Goal: Contribute content: Contribute content

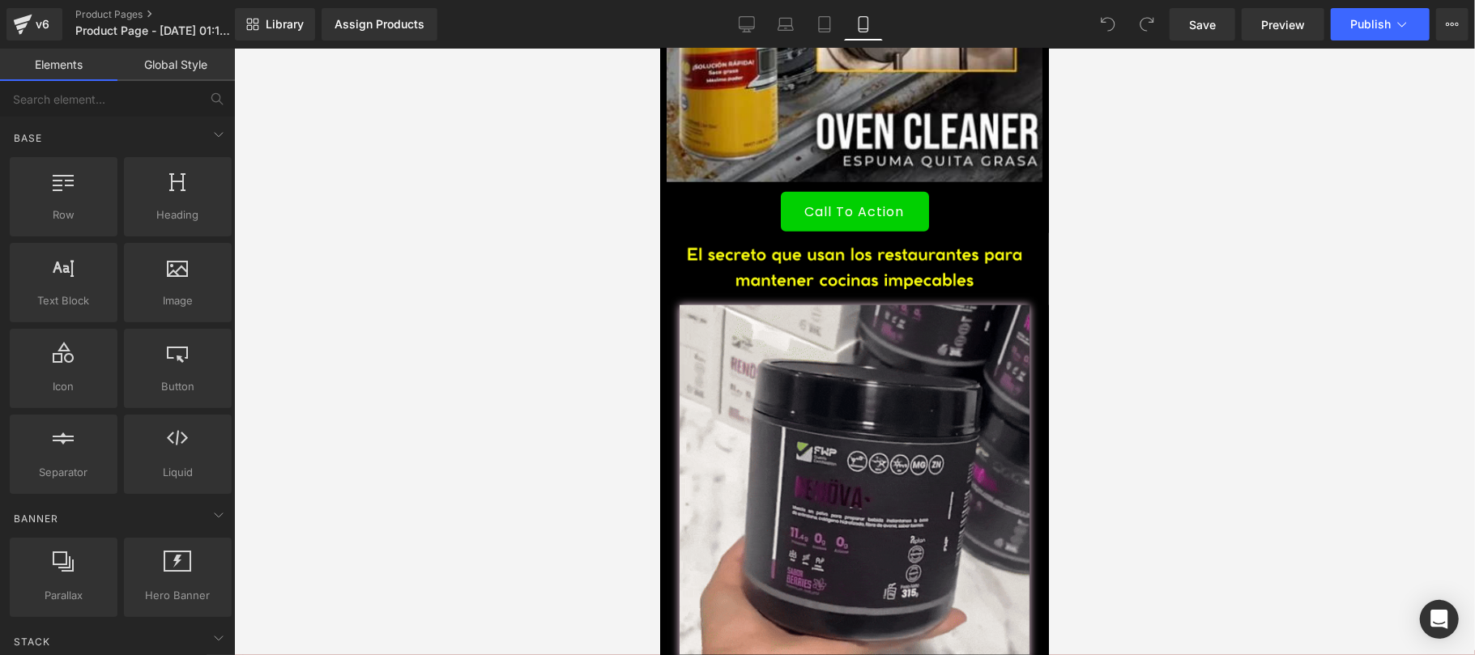
scroll to position [1152, 0]
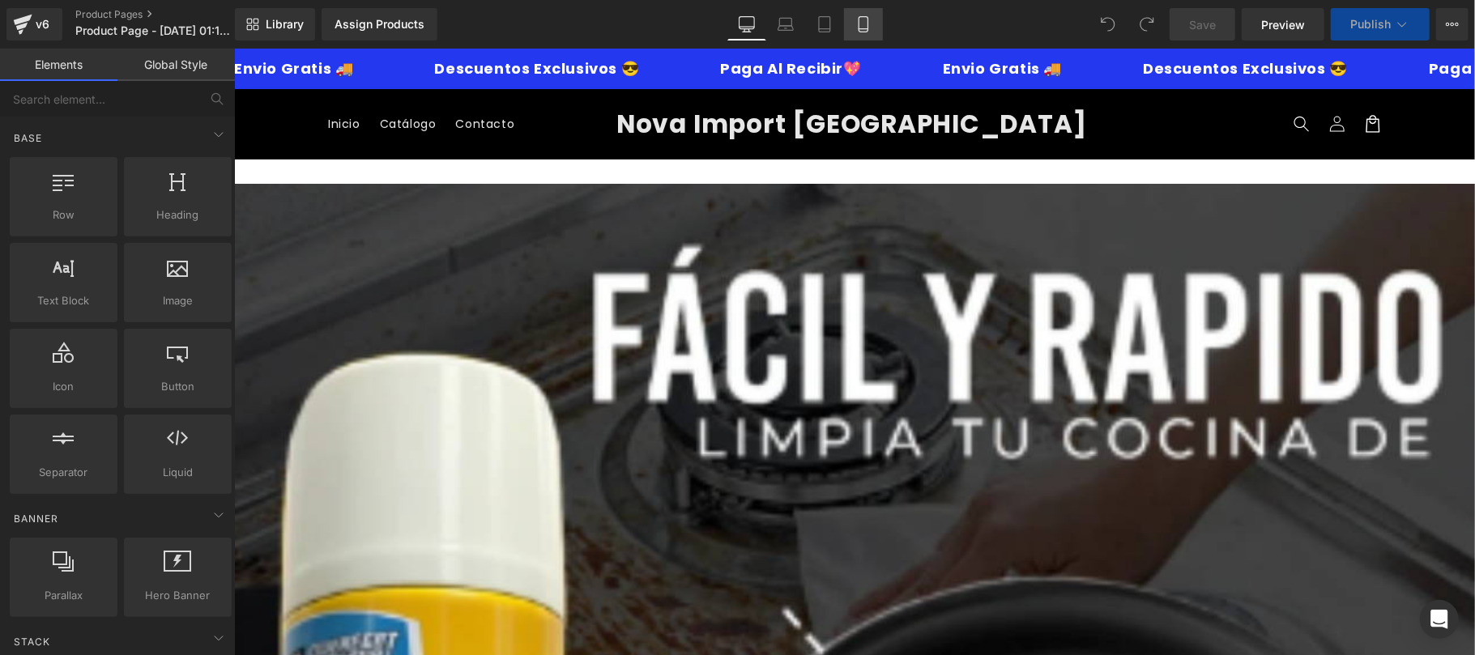
click at [867, 29] on icon at bounding box center [863, 29] width 9 height 0
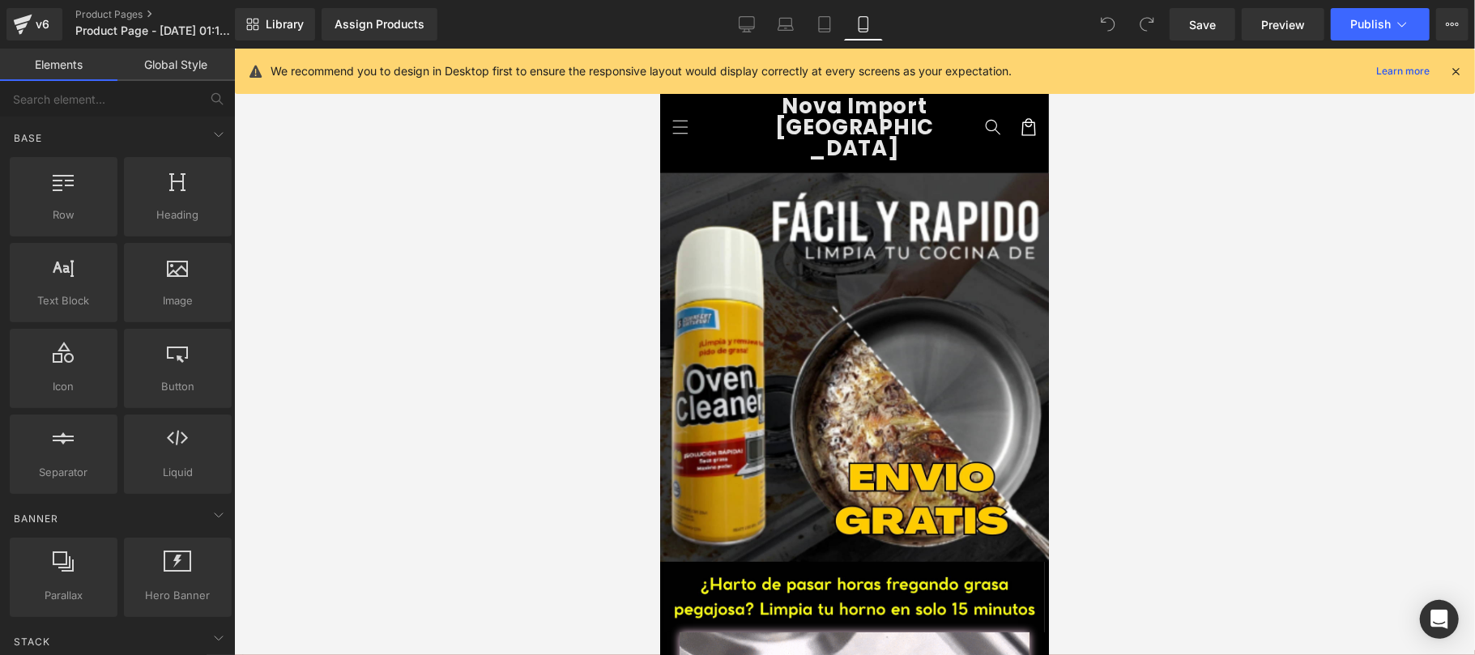
click at [1458, 75] on icon at bounding box center [1455, 71] width 15 height 15
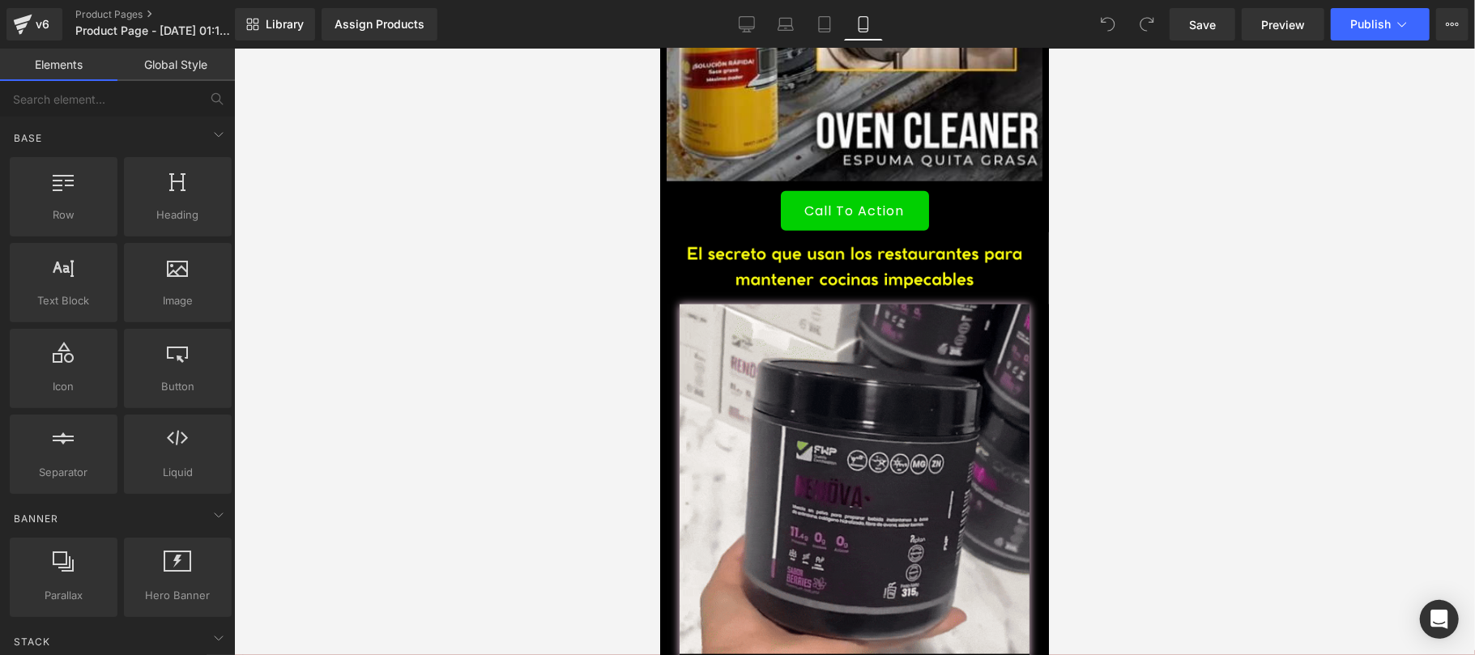
scroll to position [1152, 0]
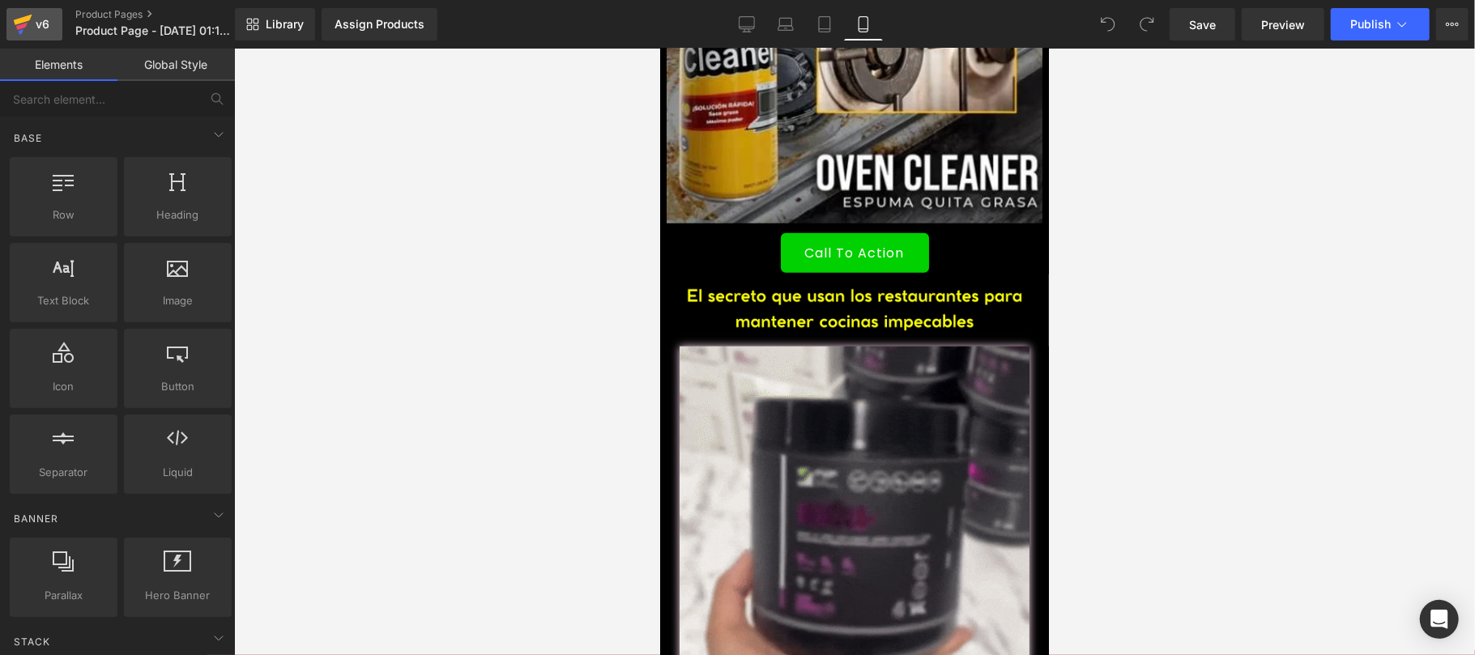
click at [19, 29] on icon at bounding box center [21, 26] width 11 height 7
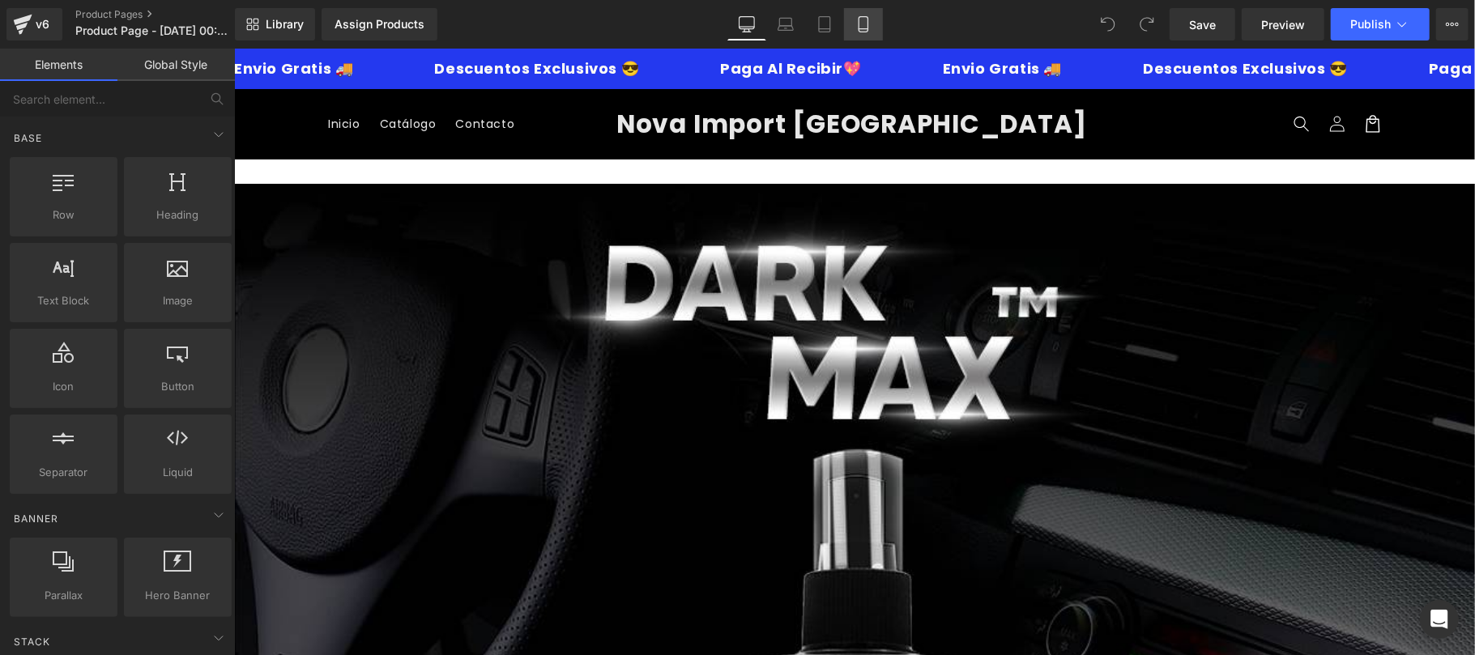
drag, startPoint x: 860, startPoint y: 26, endPoint x: 747, endPoint y: 259, distance: 259.4
click at [860, 26] on icon at bounding box center [863, 24] width 16 height 16
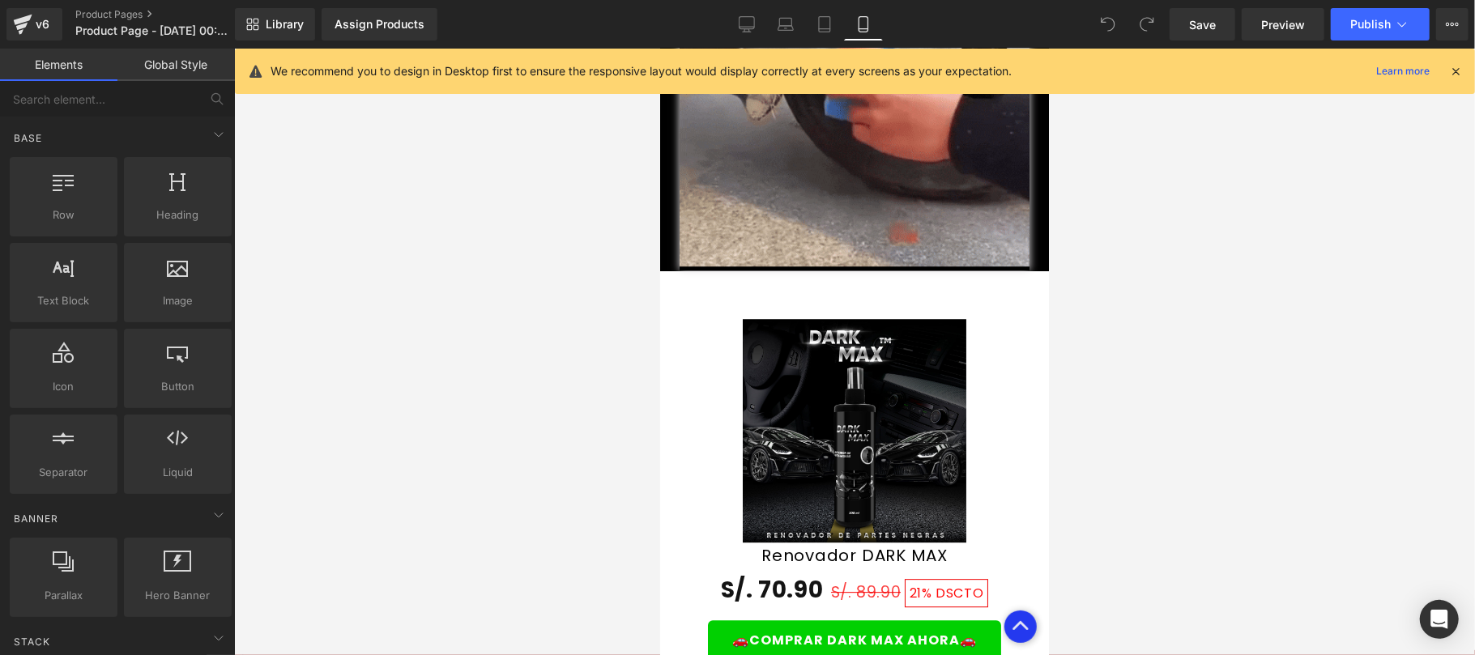
scroll to position [3445, 0]
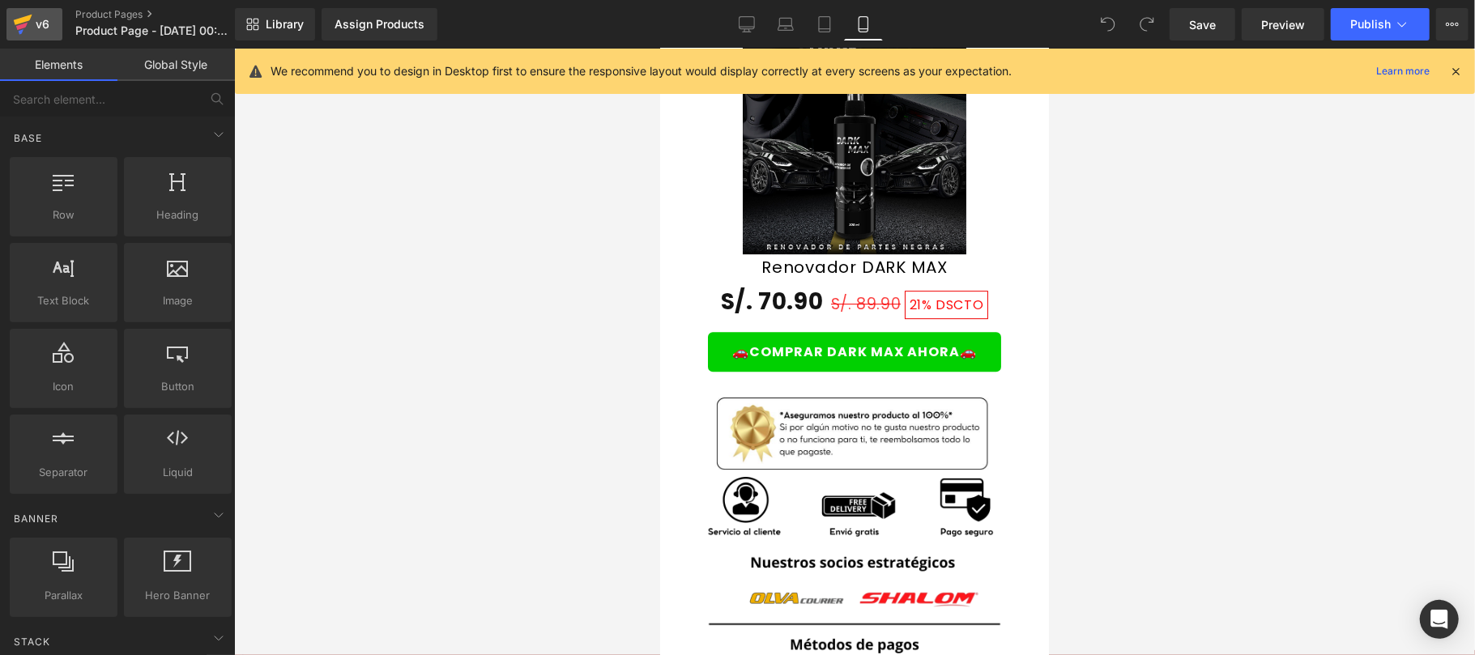
click at [31, 18] on icon at bounding box center [22, 24] width 19 height 40
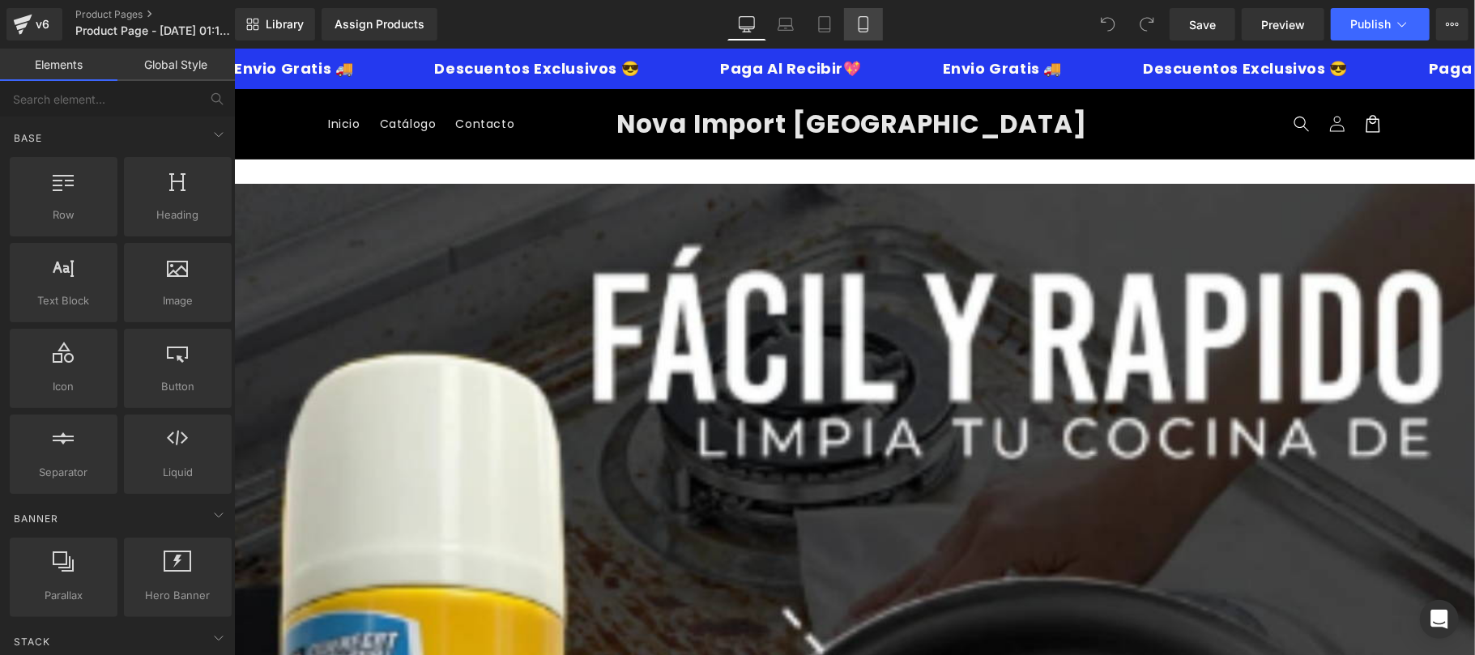
click at [855, 30] on icon at bounding box center [863, 24] width 16 height 16
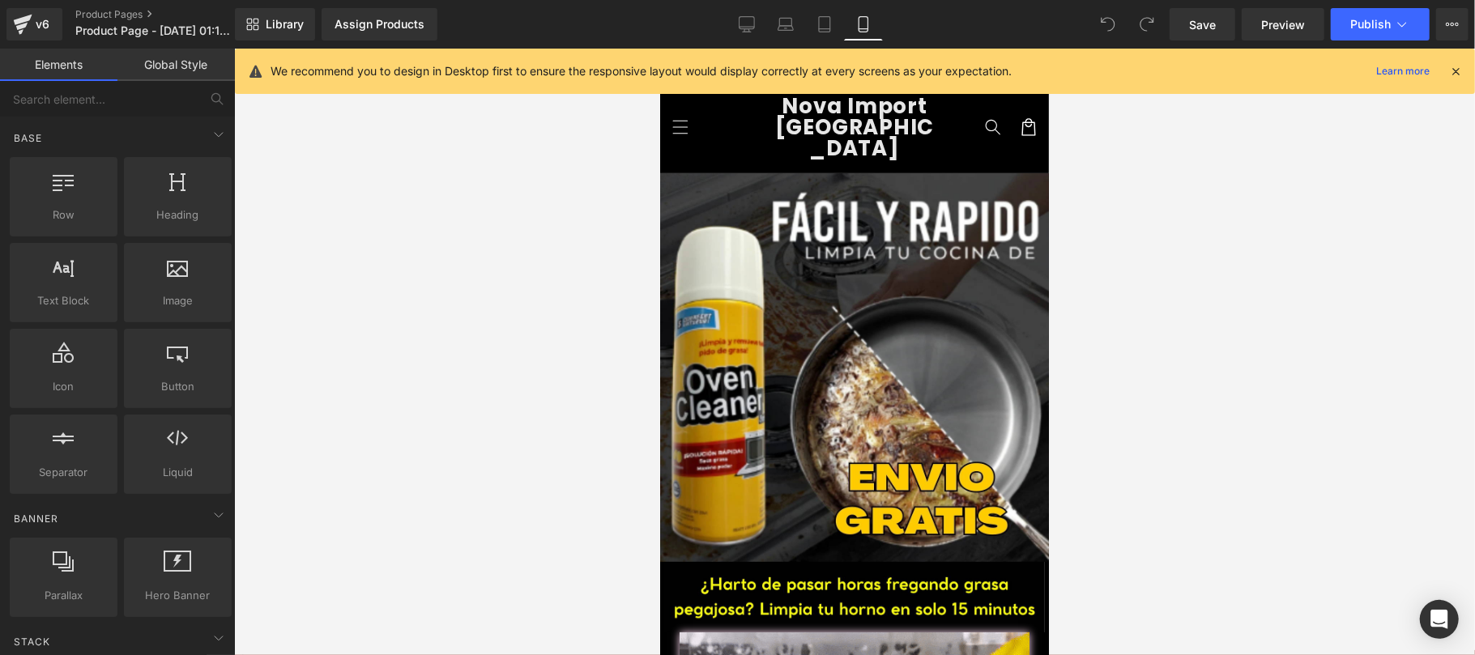
click at [1456, 73] on icon at bounding box center [1455, 71] width 15 height 15
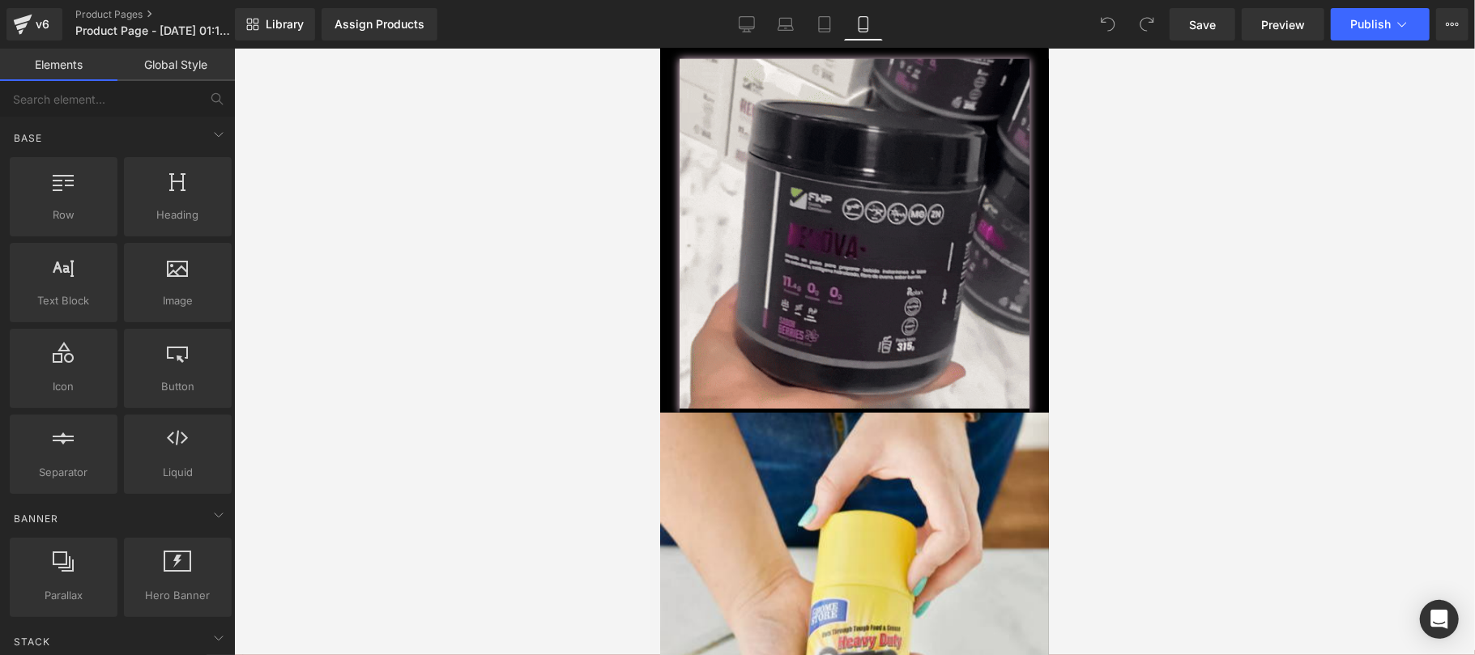
scroll to position [1152, 0]
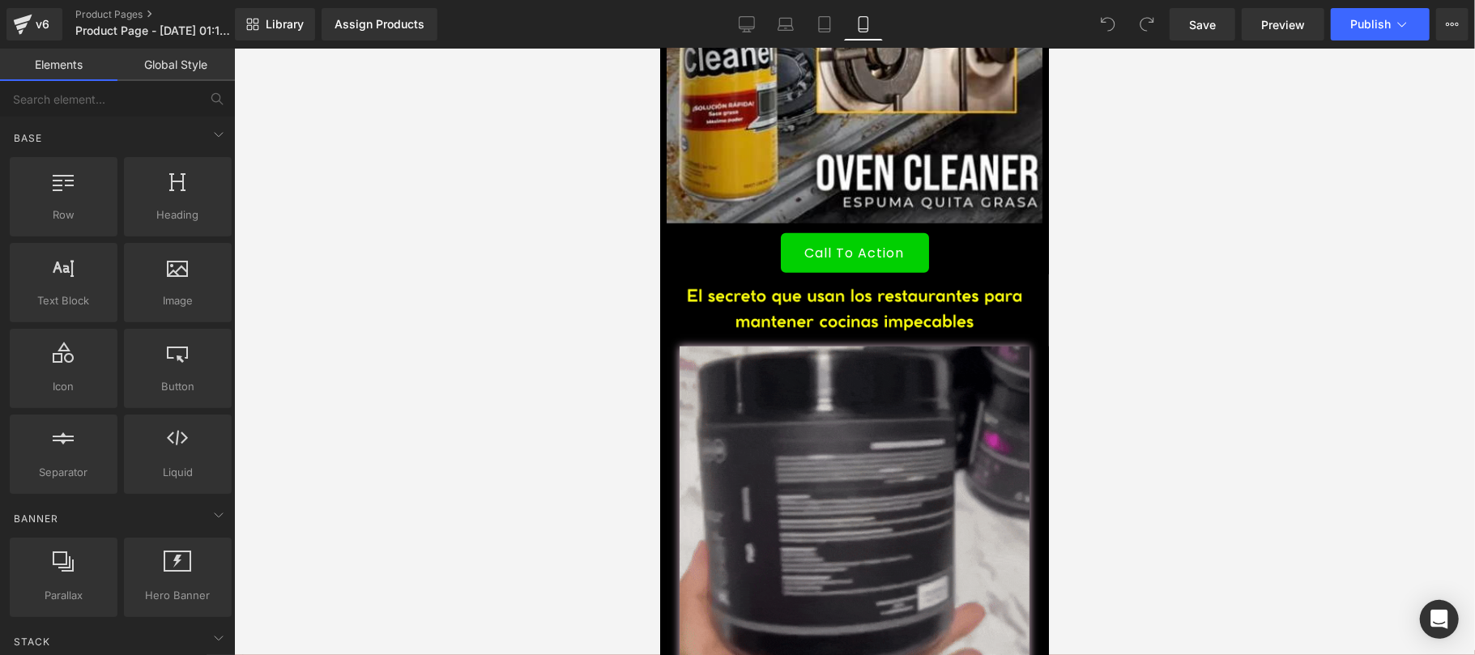
click at [850, 428] on div "Image" at bounding box center [853, 523] width 389 height 354
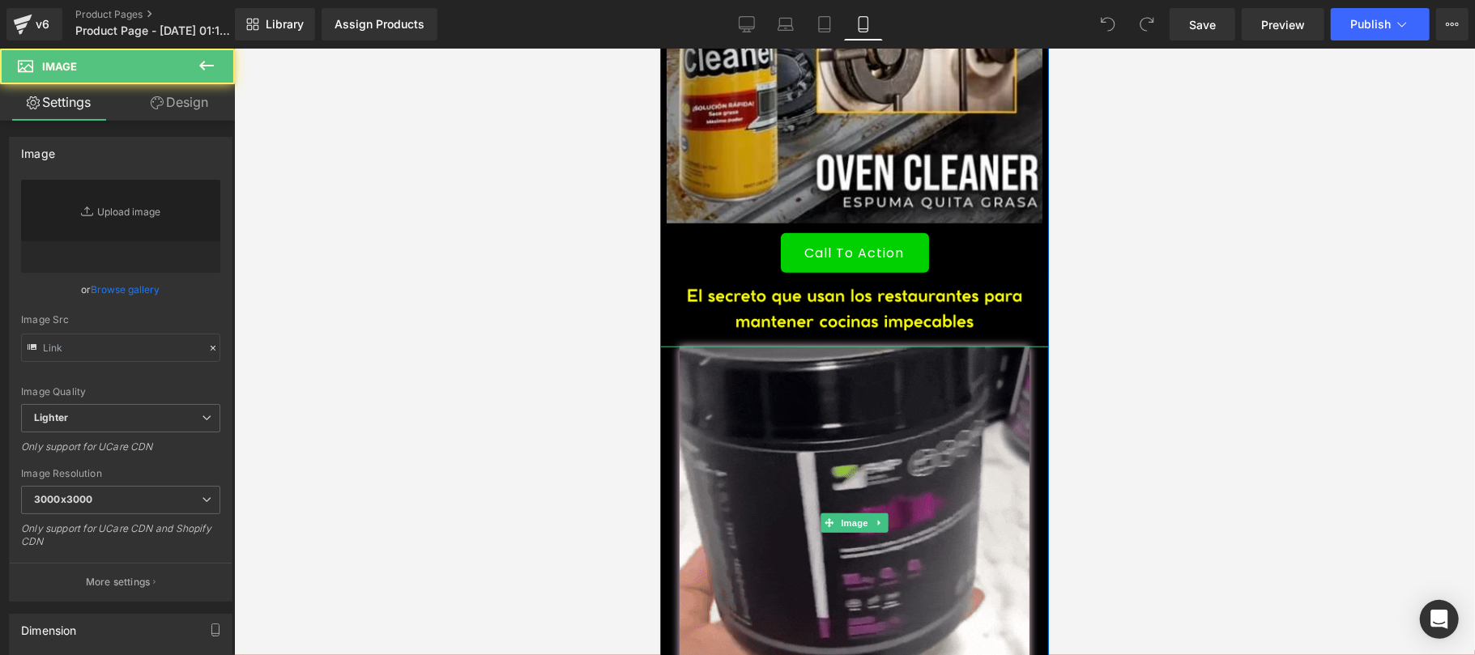
type input "https://media3.giphy.com/media/v1.Y2lkPTc5MGI3NjExMzcycmEydW9rMmN4a2ZzOTJpaW4za…"
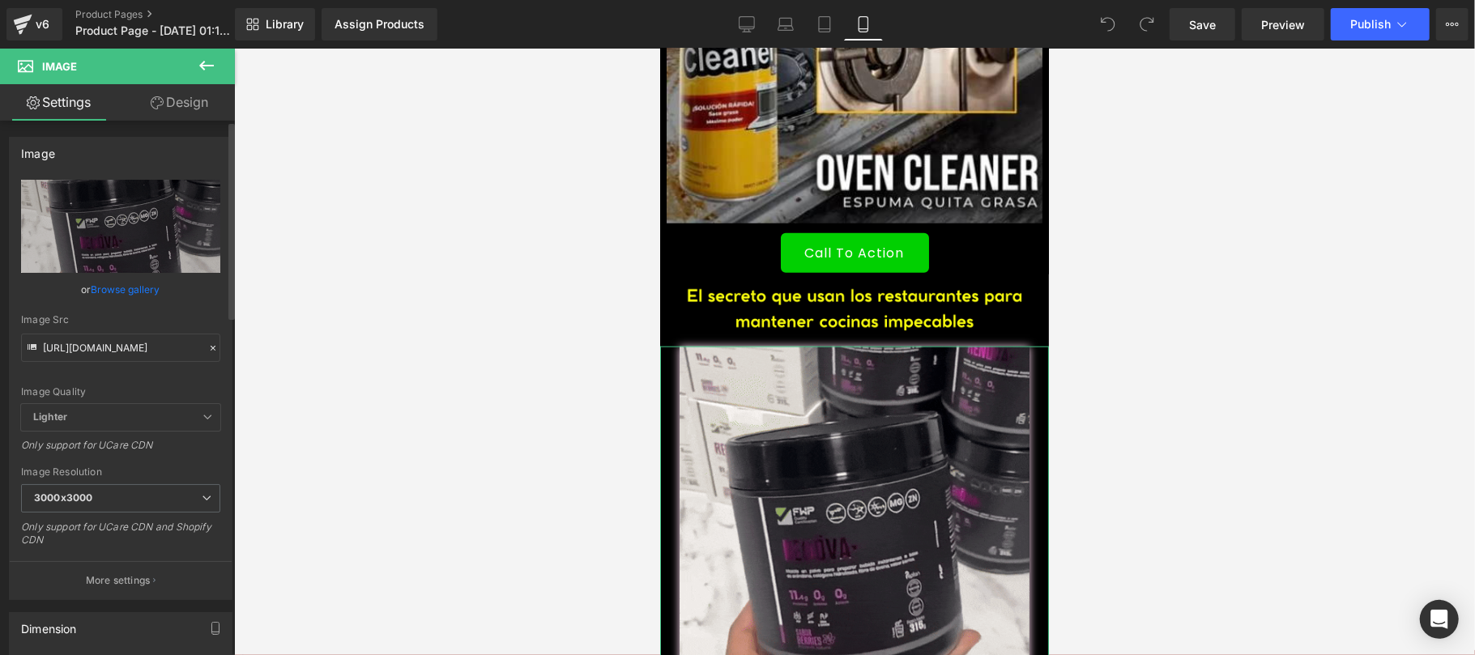
click at [207, 343] on icon at bounding box center [212, 348] width 11 height 11
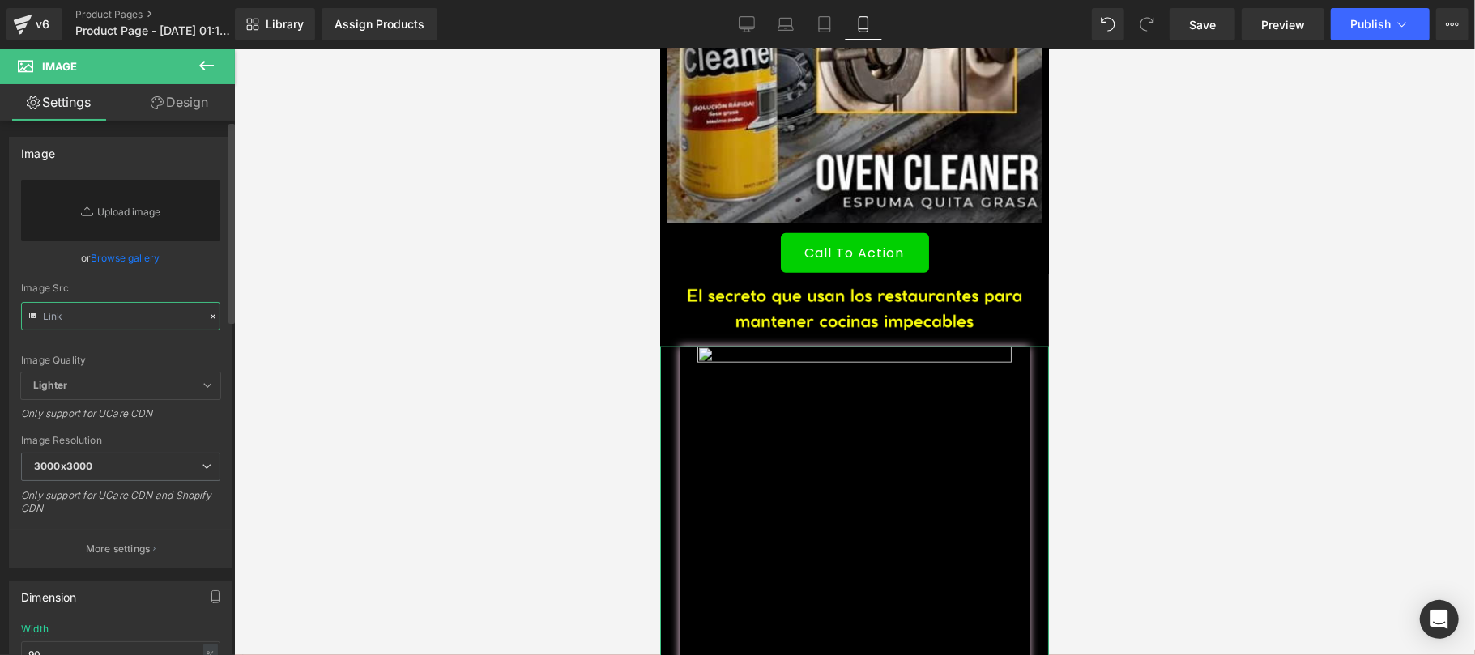
click at [123, 315] on input "text" at bounding box center [120, 316] width 199 height 28
paste input "https://media0.giphy.com/media/v1.Y2lkPTc5MGI3NjExeGd6YzUxMXoyOGEzNXM3djgxdHQwN…"
type input "https://media0.giphy.com/media/v1.Y2lkPTc5MGI3NjExeGd6YzUxMXoyOGEzNXM3djgxdHQwN…"
click at [91, 326] on div "Image Src https://media0.giphy.com/media/v1.Y2lkPTc5MGI3NjExeGd6YzUxMXoyOGEzNXM…" at bounding box center [120, 307] width 199 height 48
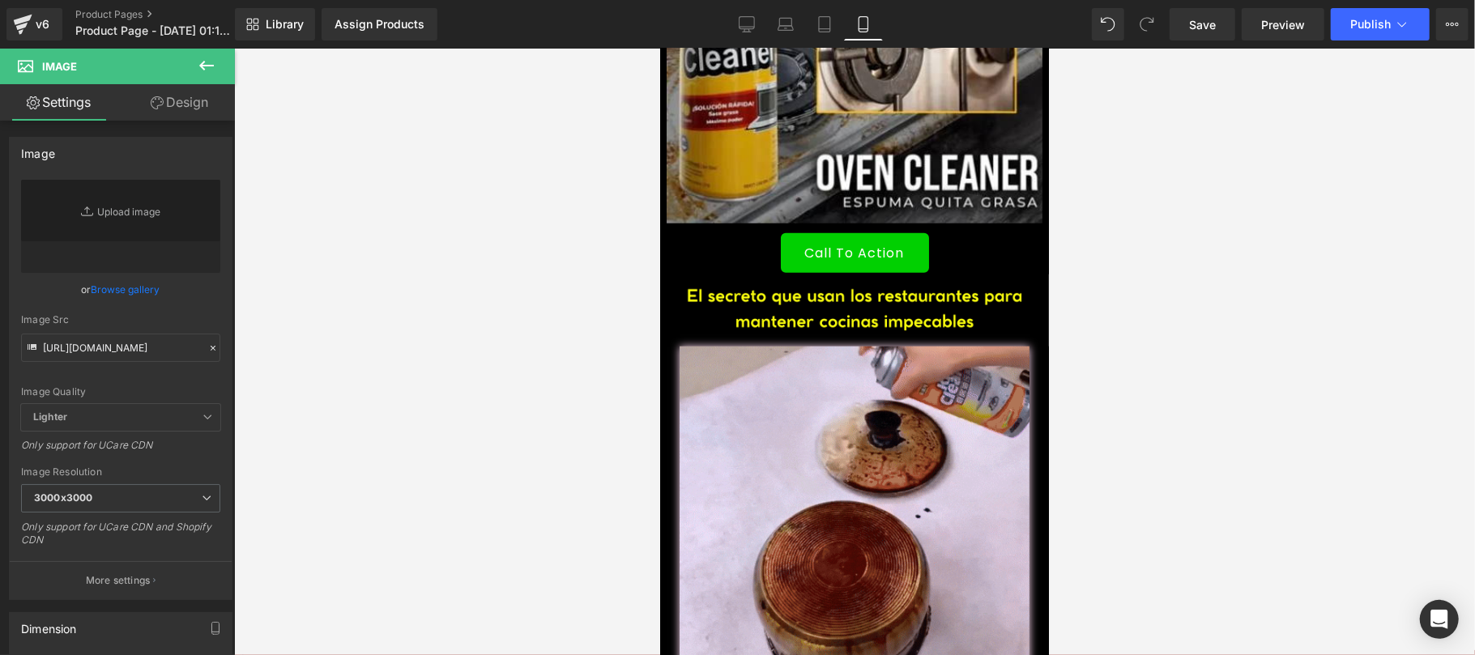
scroll to position [1728, 0]
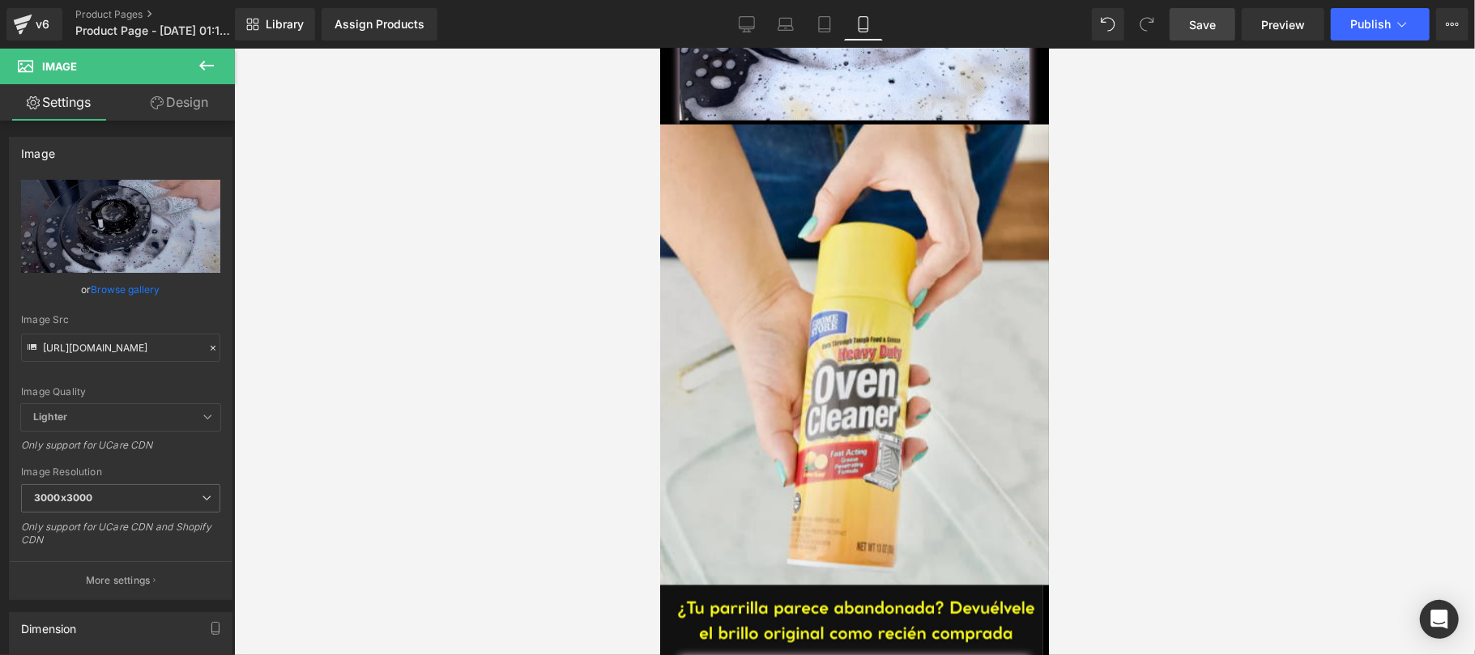
click at [1206, 23] on span "Save" at bounding box center [1202, 24] width 27 height 17
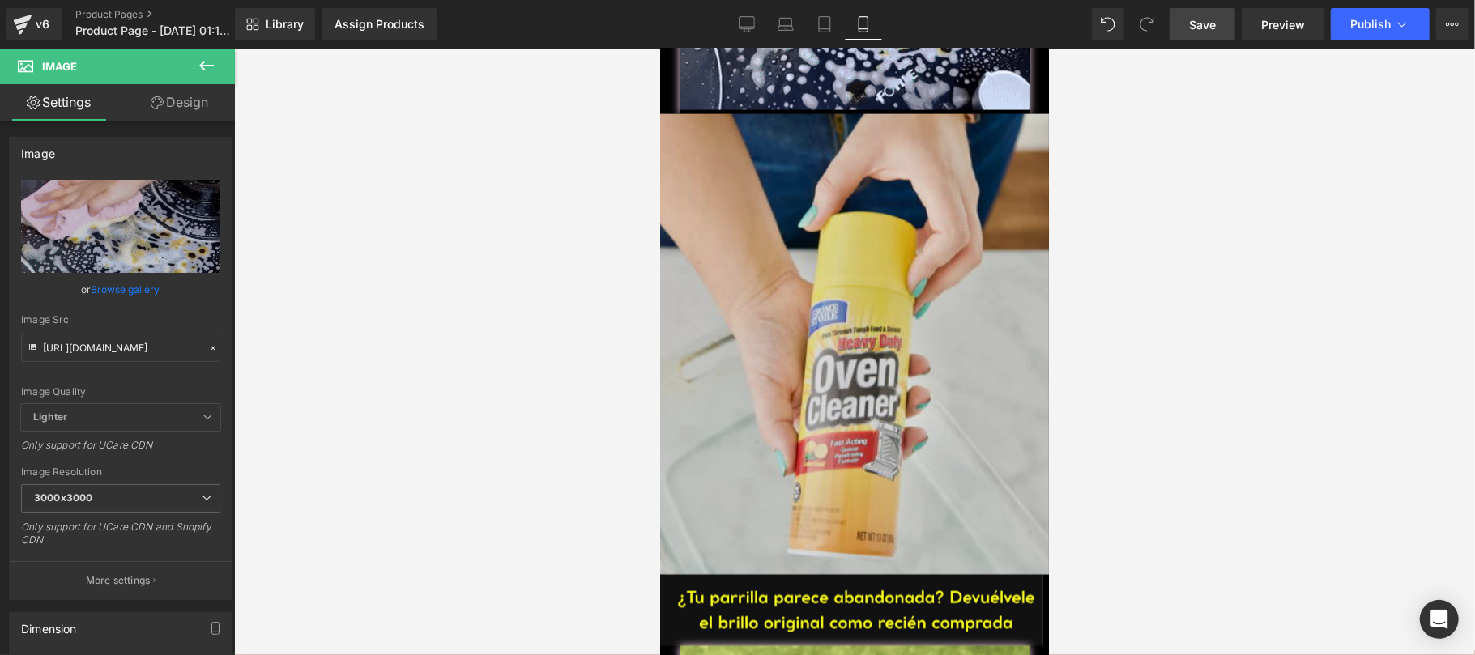
scroll to position [2016, 0]
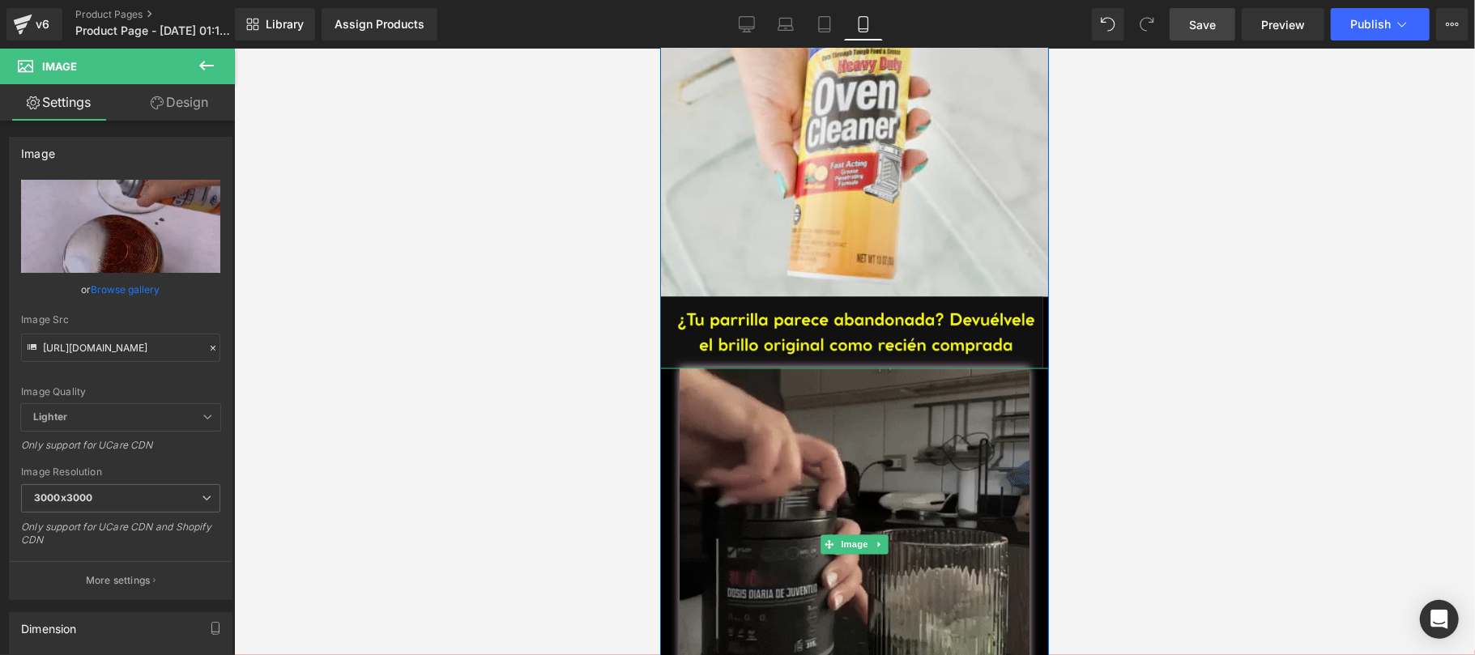
click at [852, 535] on span "Image" at bounding box center [854, 544] width 34 height 19
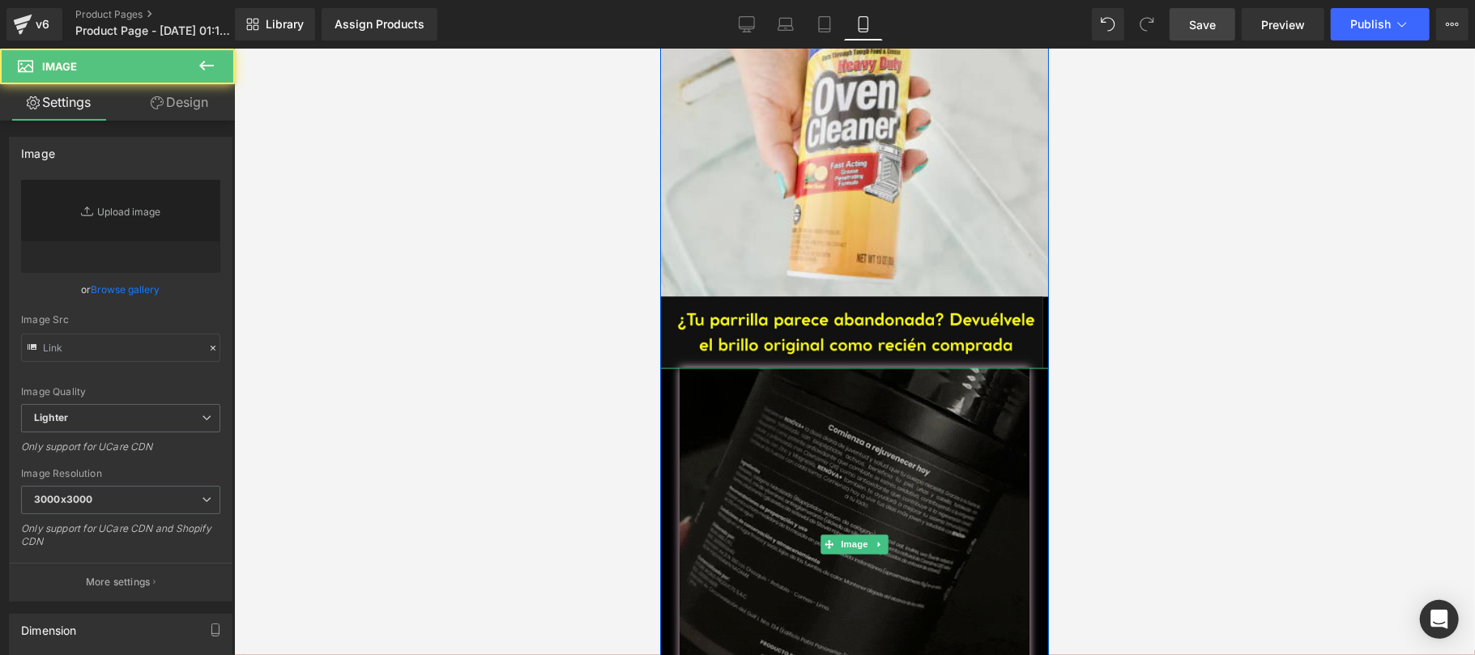
click at [789, 470] on img at bounding box center [854, 545] width 350 height 354
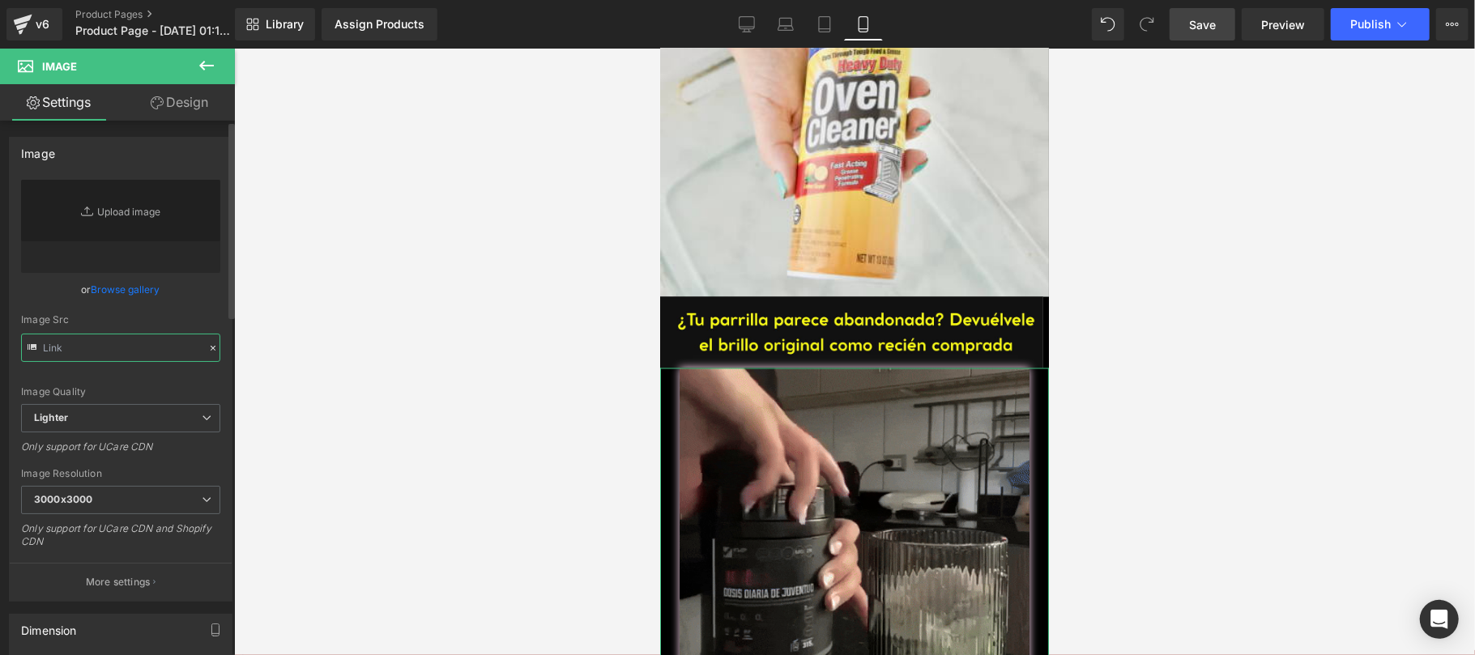
click at [181, 345] on input "text" at bounding box center [120, 348] width 199 height 28
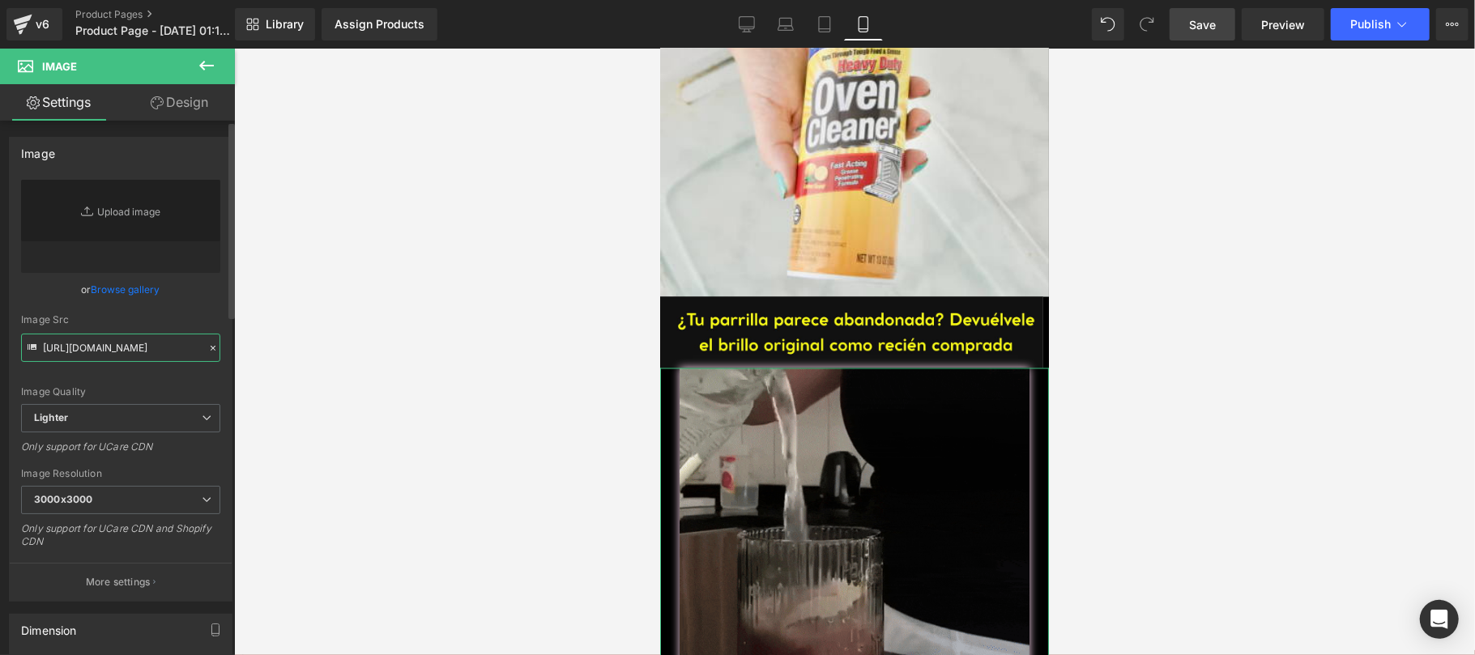
scroll to position [0, 821]
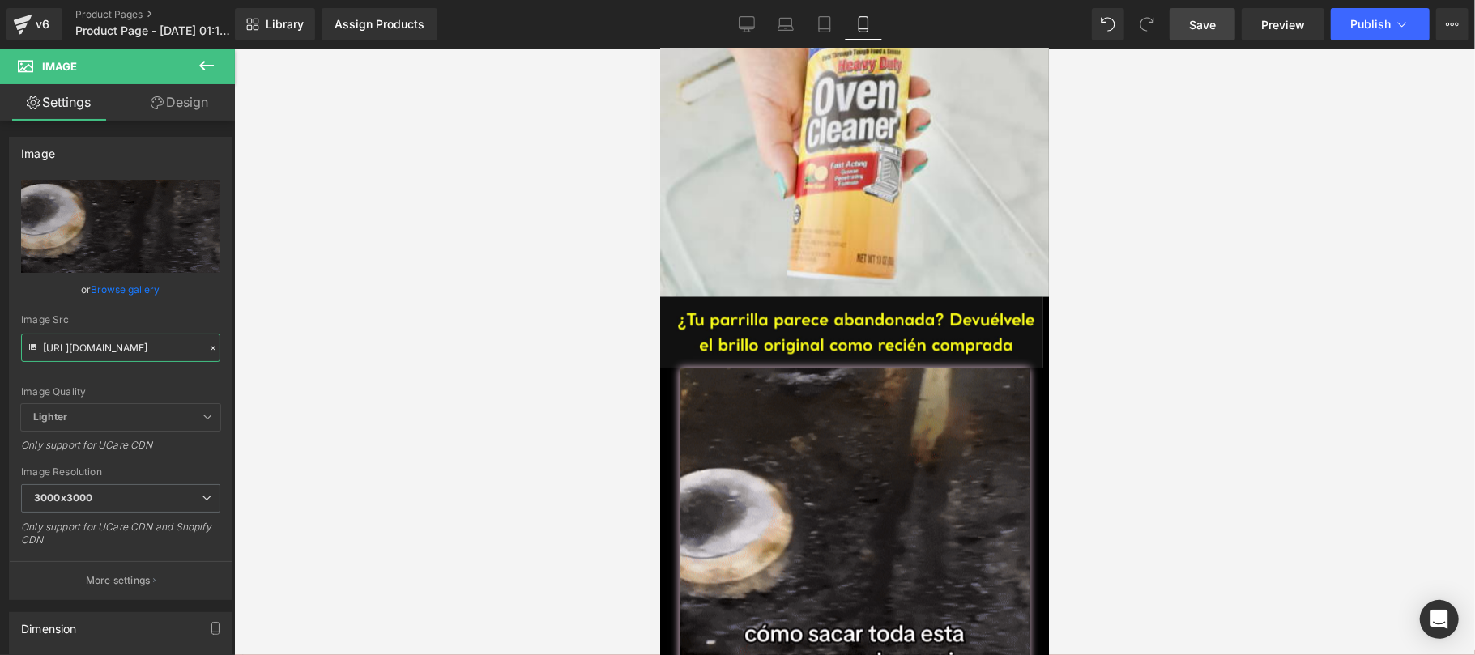
type input "https://media2.giphy.com/media/v1.Y2lkPTc5MGI3NjExeng4NTY2aDc3N2QxMGpxcGx5bXQxe…"
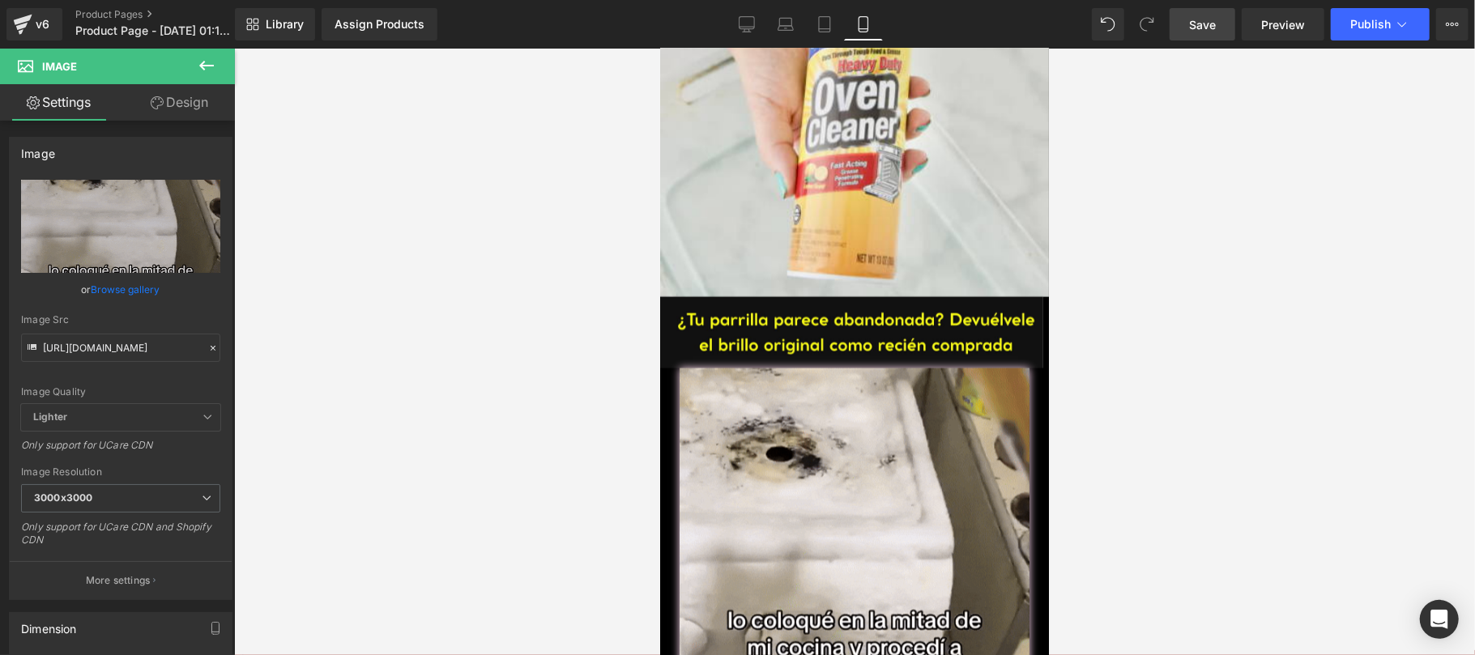
click at [1208, 18] on span "Save" at bounding box center [1202, 24] width 27 height 17
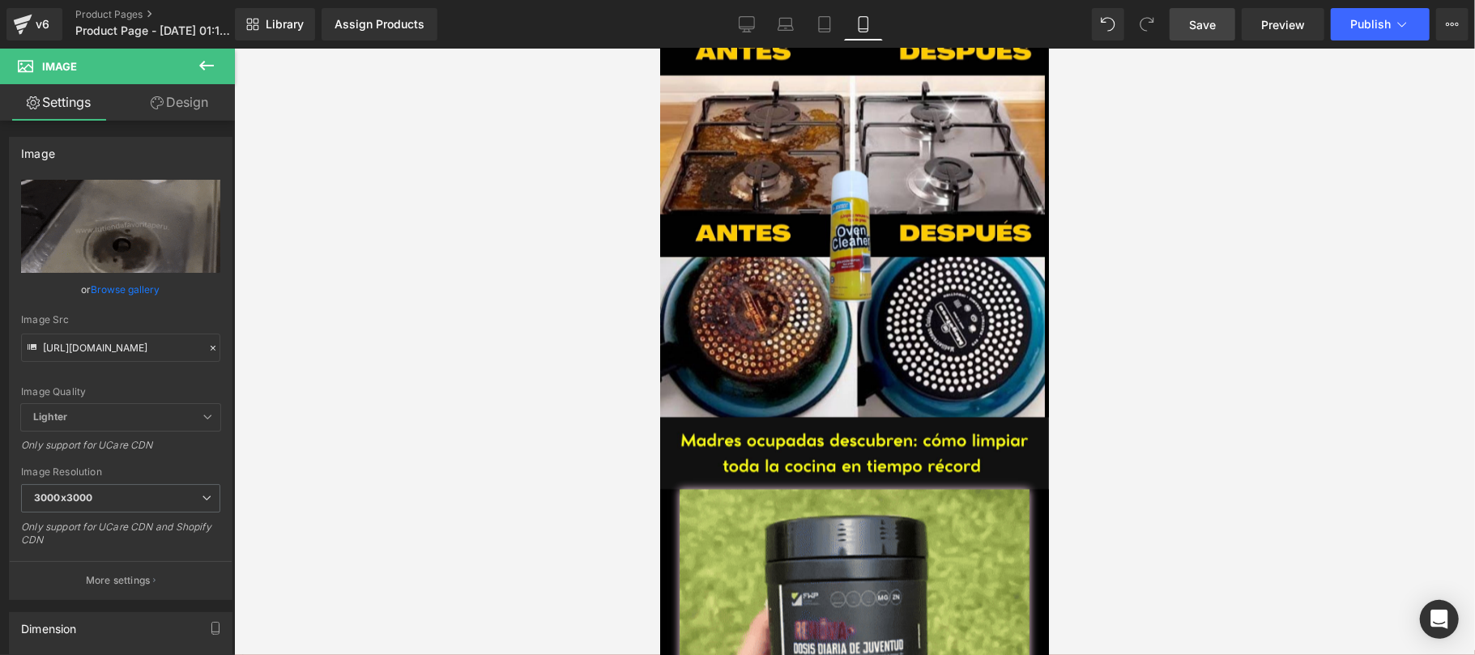
scroll to position [2880, 0]
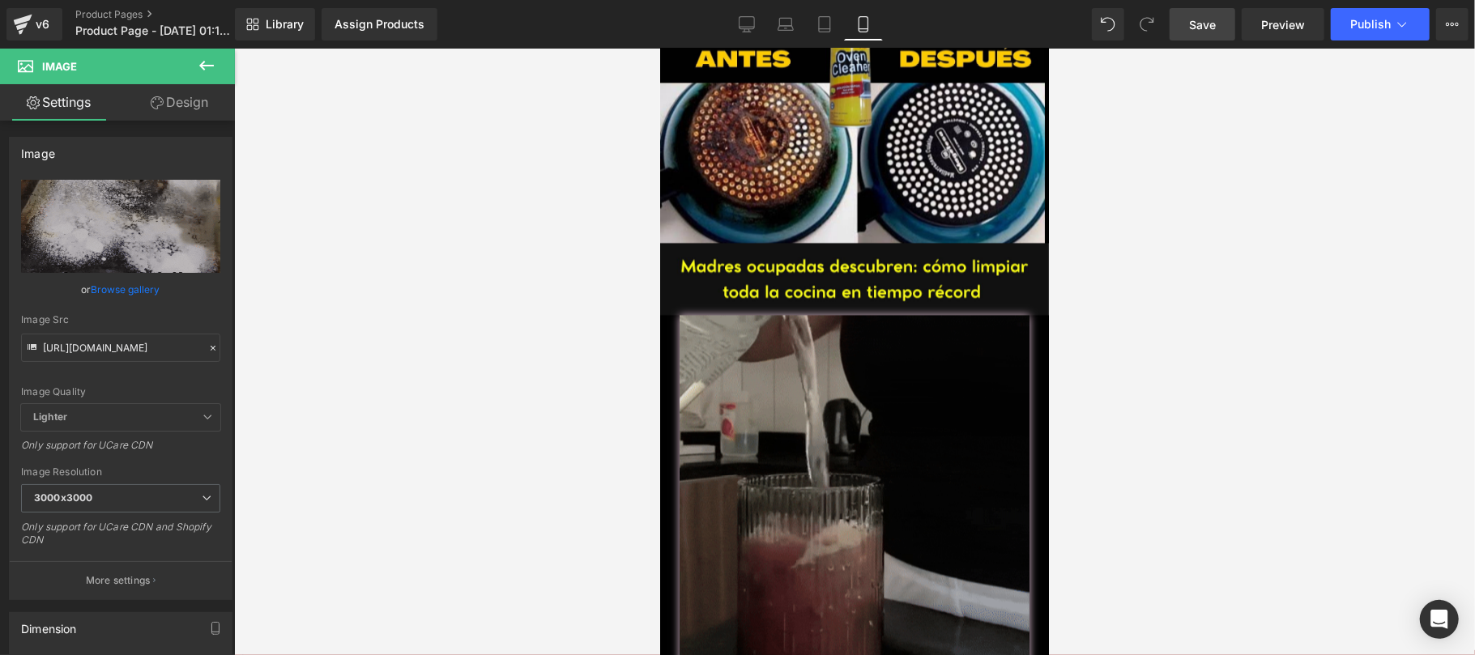
click at [773, 443] on img at bounding box center [854, 491] width 350 height 354
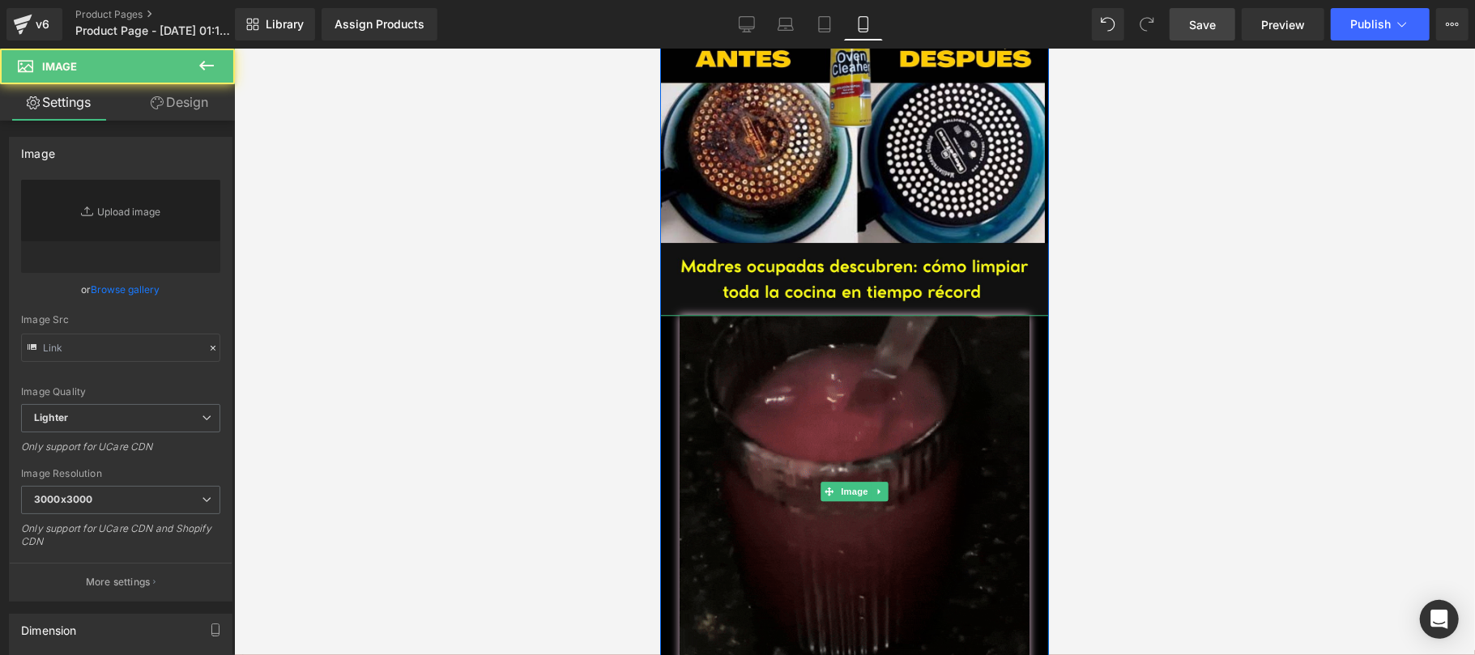
type input "https://media3.giphy.com/media/v1.Y2lkPTc5MGI3NjExaTRzcHowOWttbzk1dGFoZ3IwZXhrZ…"
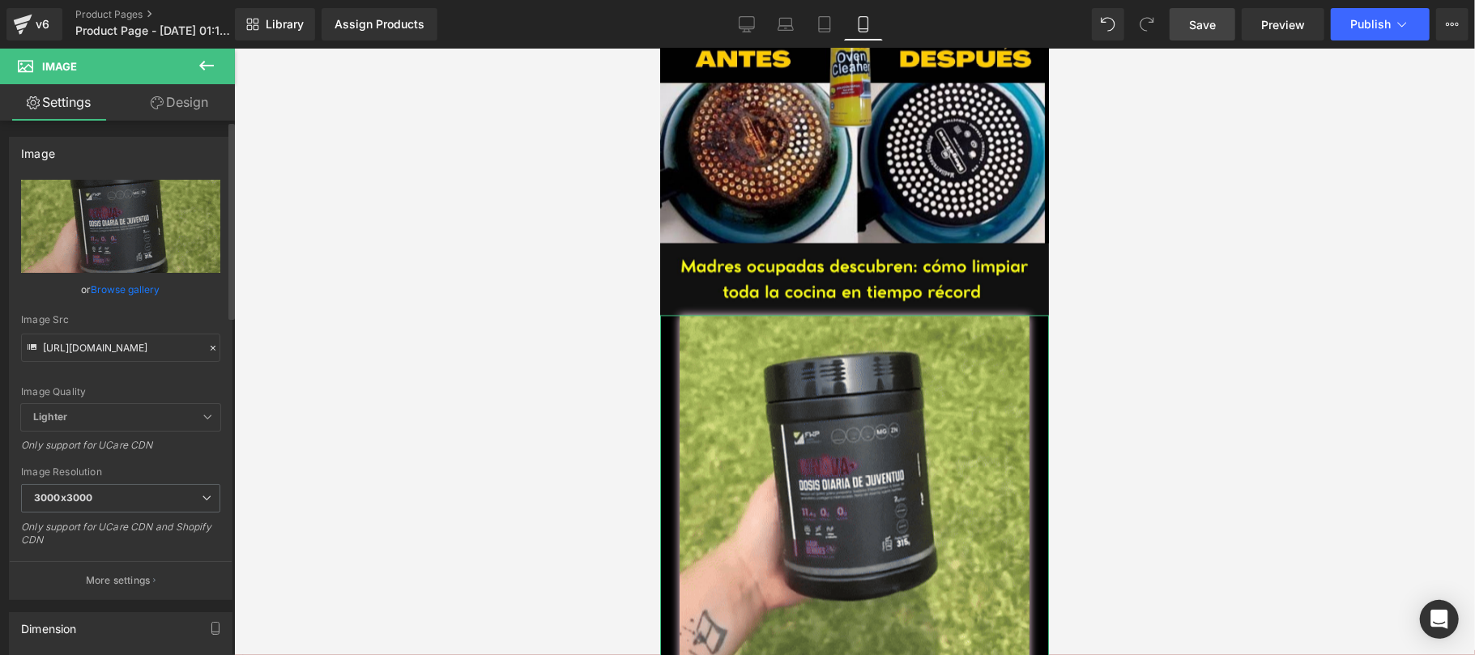
click at [211, 348] on icon at bounding box center [212, 348] width 11 height 11
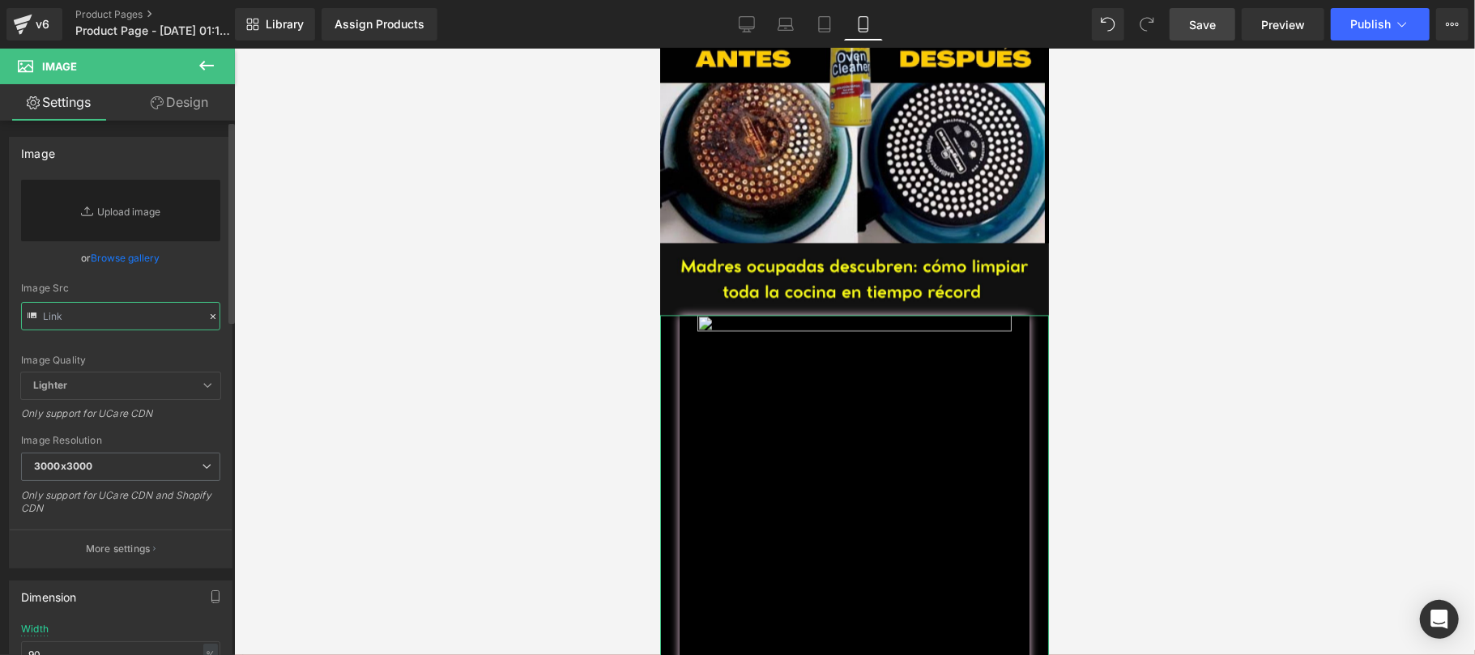
click at [134, 315] on input "text" at bounding box center [120, 316] width 199 height 28
paste input "https://media0.giphy.com/media/v1.Y2lkPTc5MGI3NjExZHIydm4wbXFwcDhwbzcydHVwbHJub…"
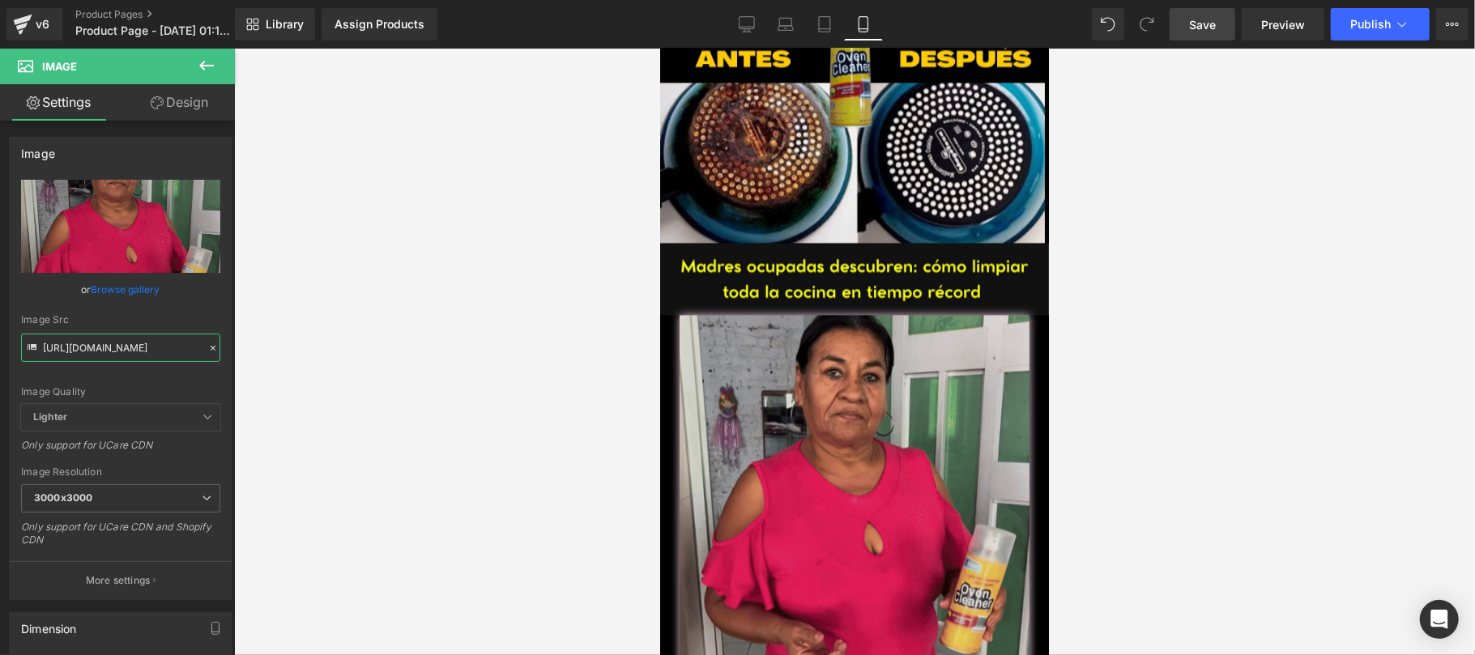
scroll to position [3167, 0]
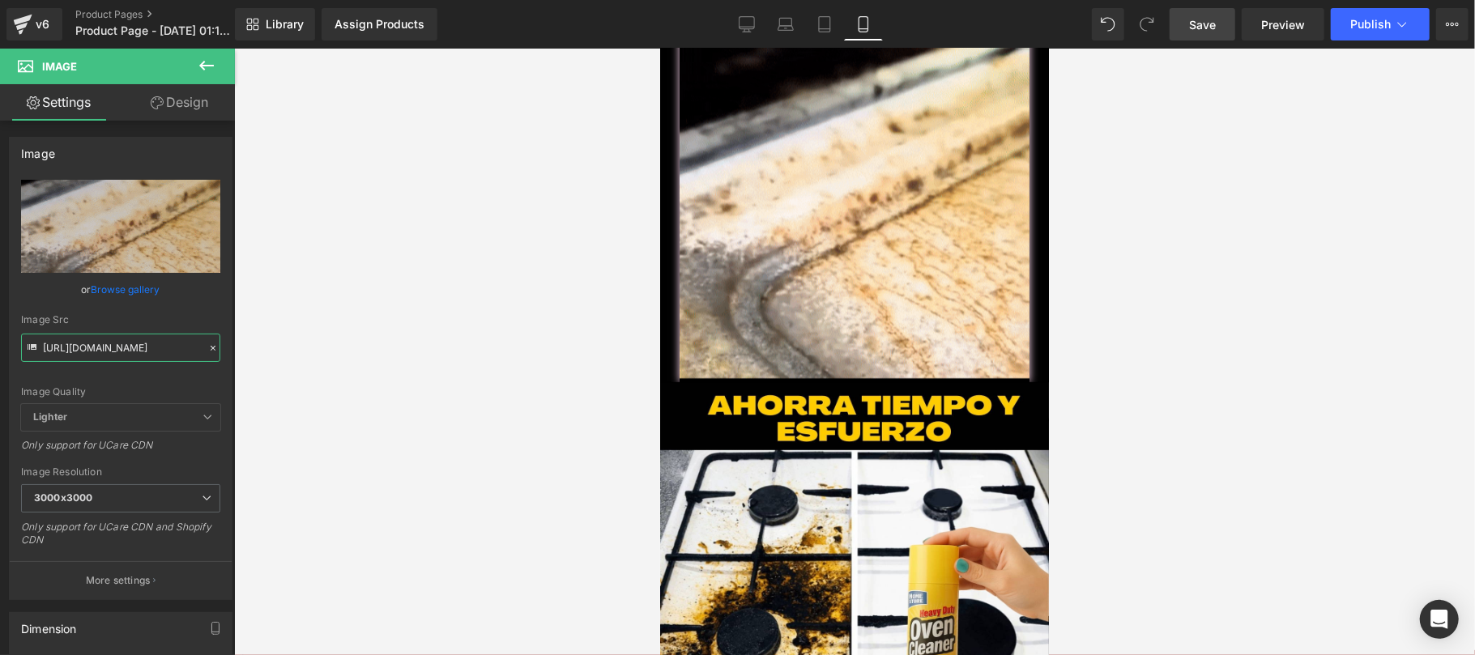
type input "https://media0.giphy.com/media/v1.Y2lkPTc5MGI3NjExZHIydm4wbXFwcDhwbzcydHVwbHJub…"
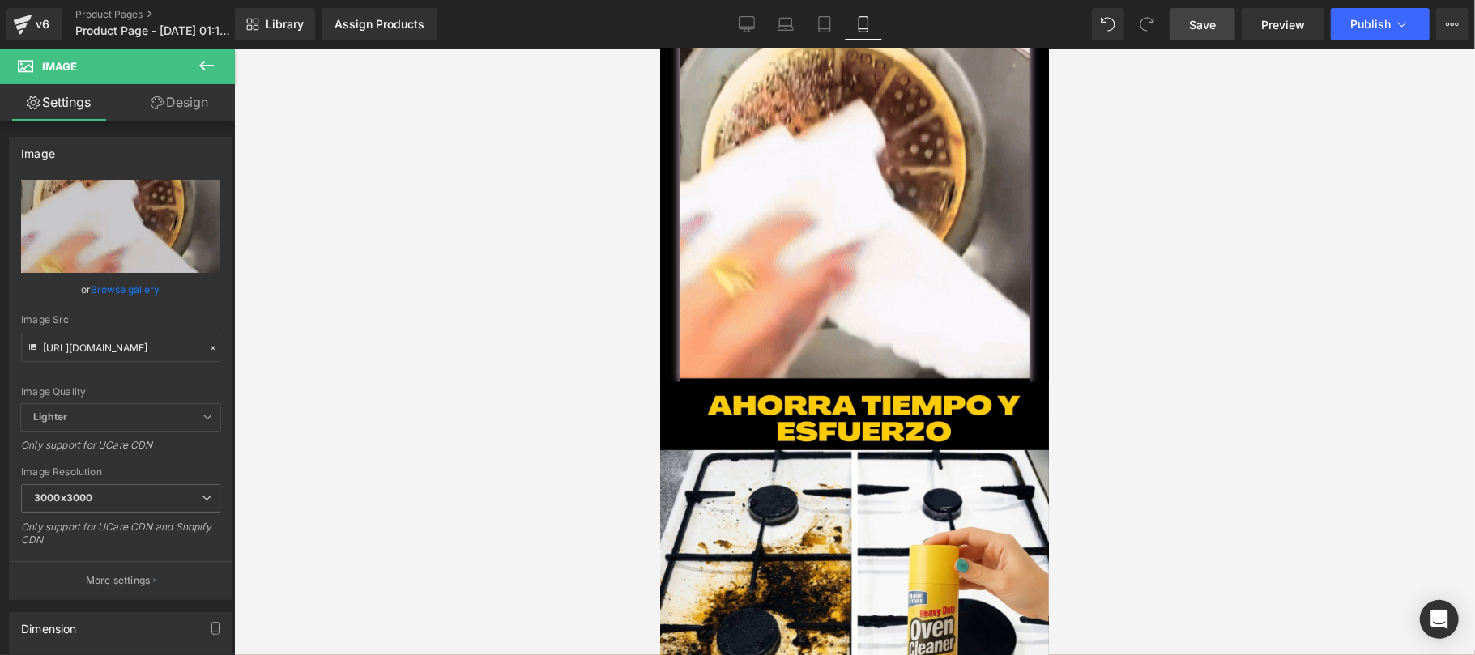
click at [1192, 31] on span "Save" at bounding box center [1202, 24] width 27 height 17
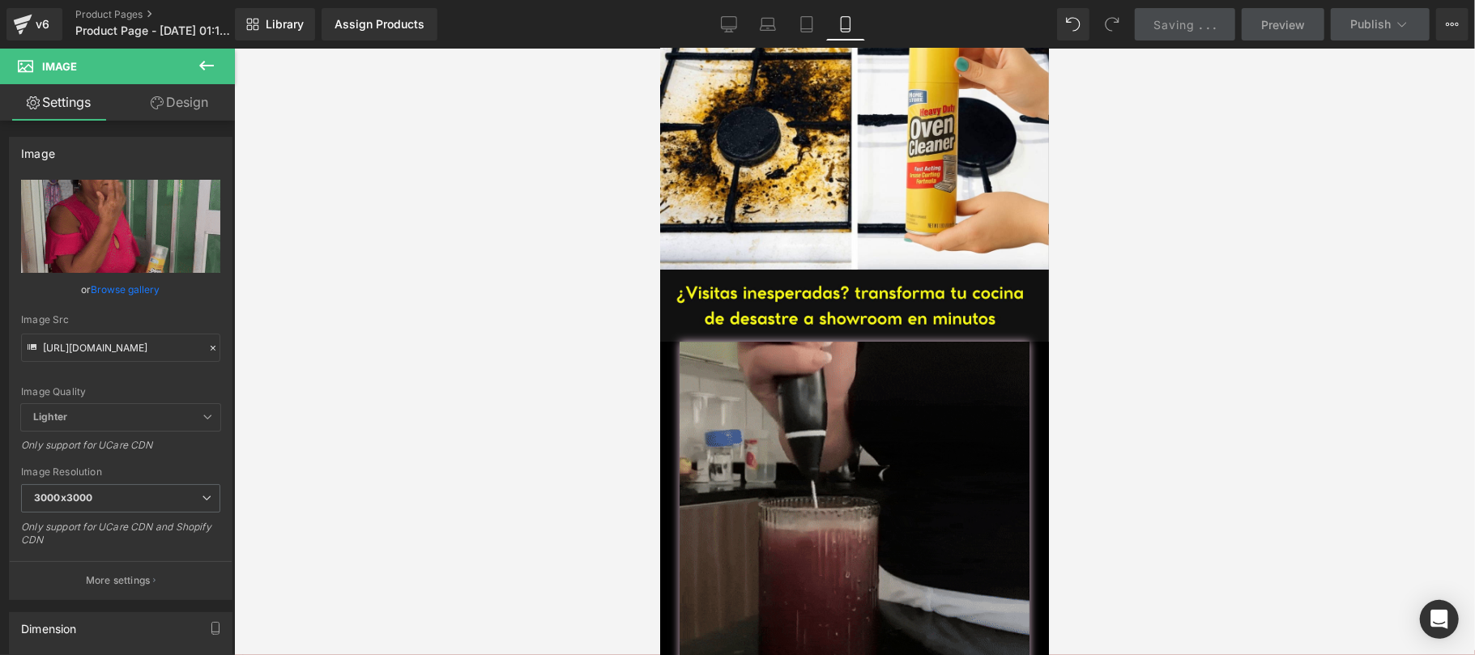
scroll to position [3744, 0]
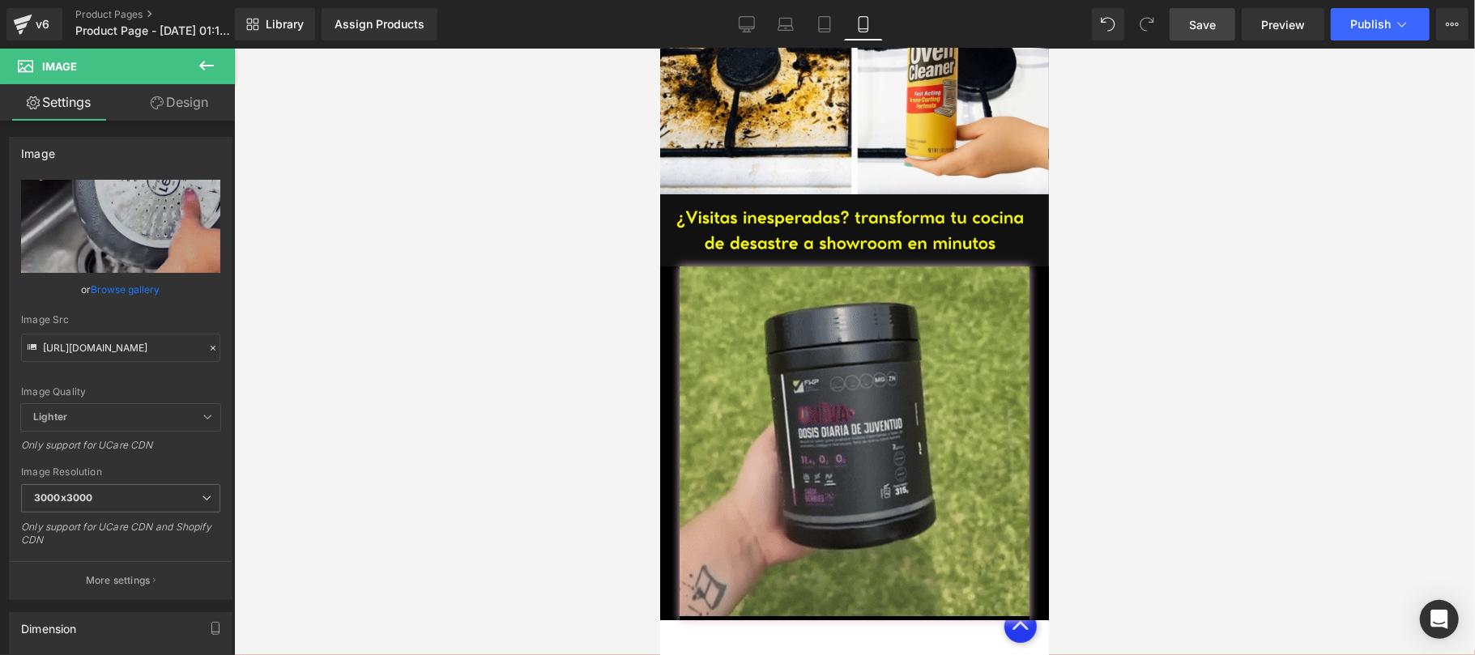
click at [757, 393] on img at bounding box center [854, 443] width 350 height 354
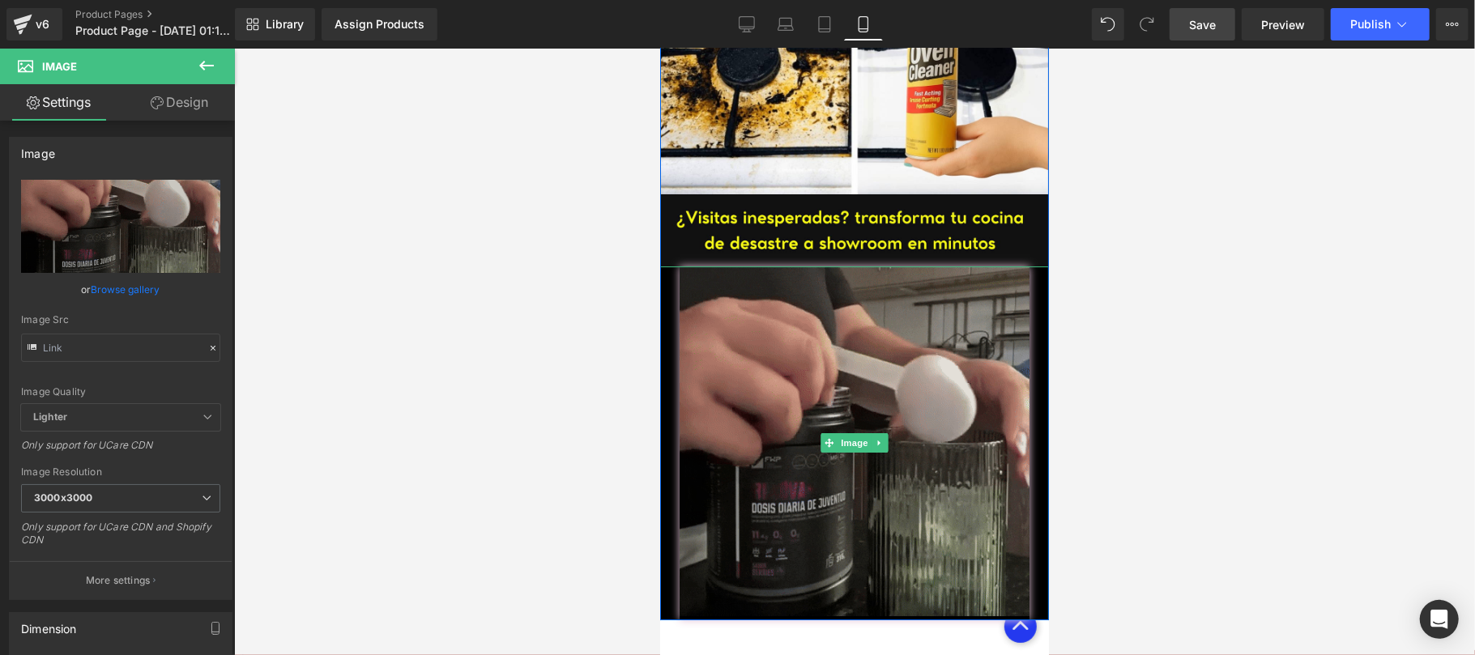
type input "https://media3.giphy.com/media/v1.Y2lkPTc5MGI3NjExaTRzcHowOWttbzk1dGFoZ3IwZXhrZ…"
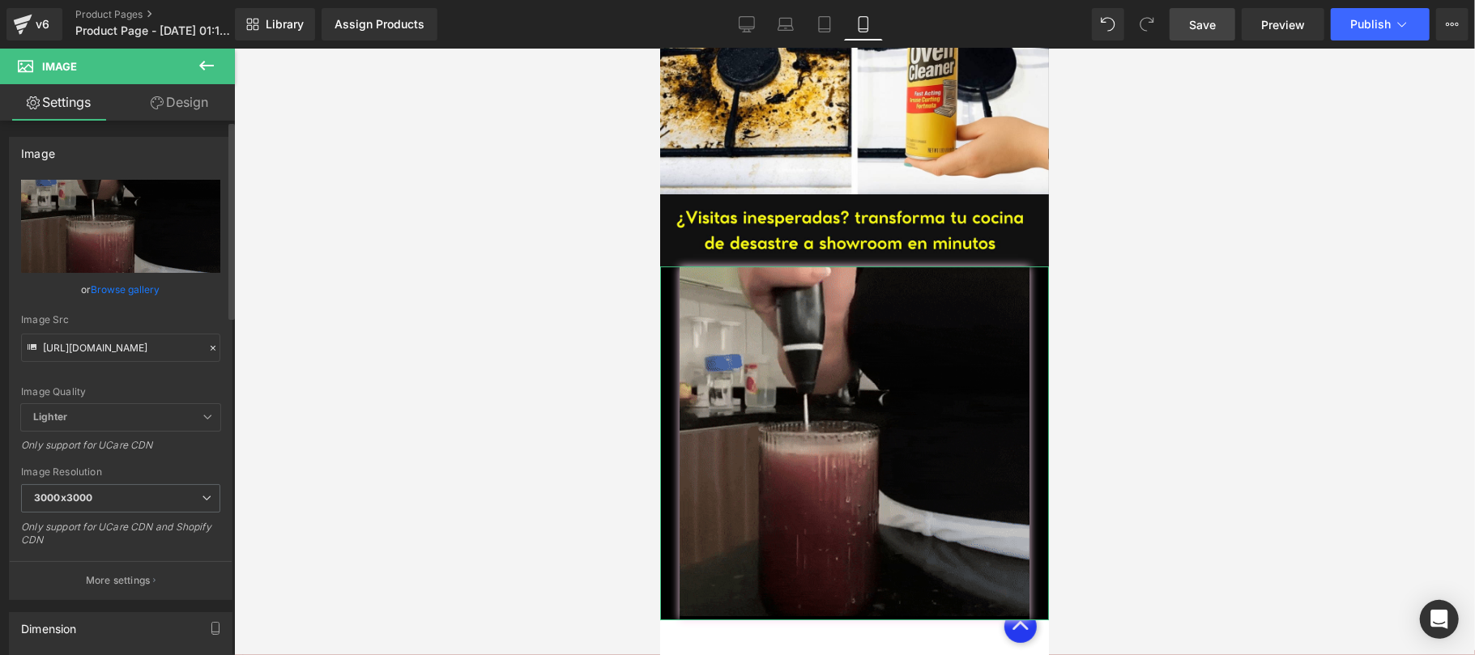
click at [207, 344] on icon at bounding box center [212, 348] width 11 height 11
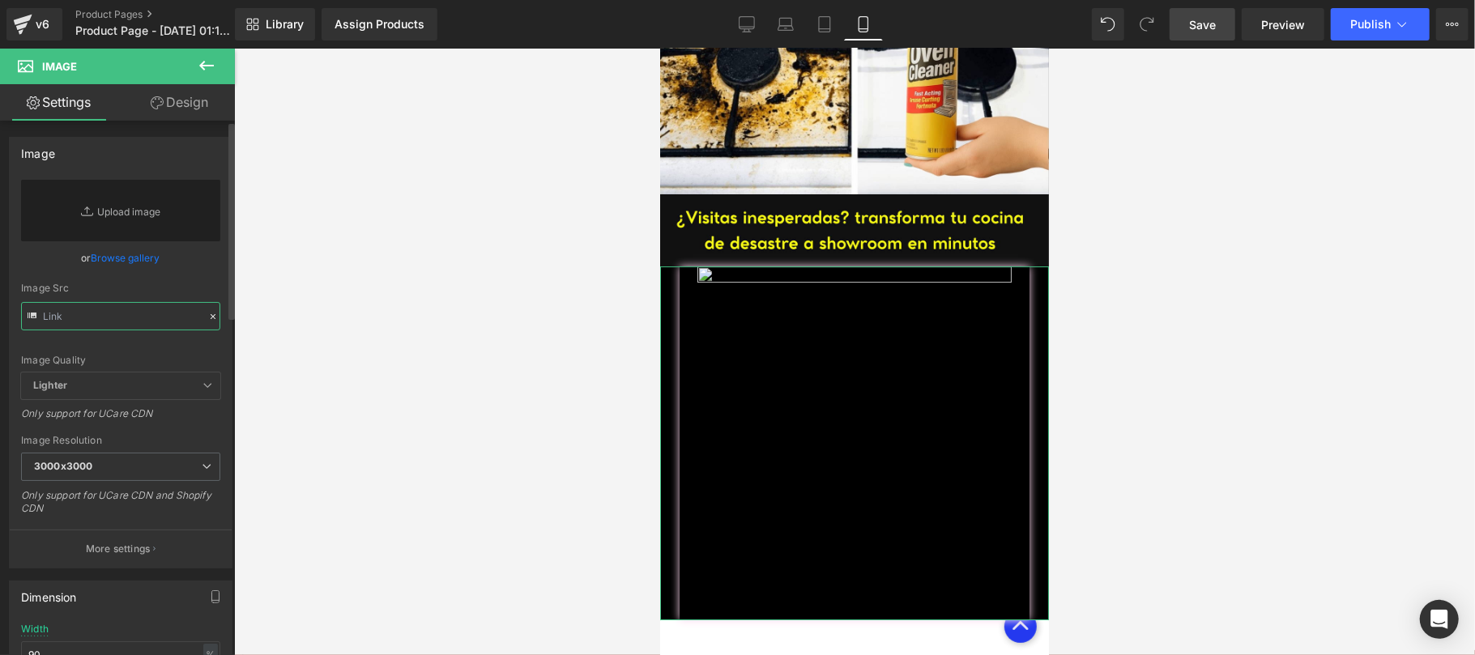
click at [134, 311] on input "text" at bounding box center [120, 316] width 199 height 28
paste input "https://media2.giphy.com/media/v1.Y2lkPTc5MGI3NjExZWUxemtoeHFjMGl1bHFjbTdwdXh4d…"
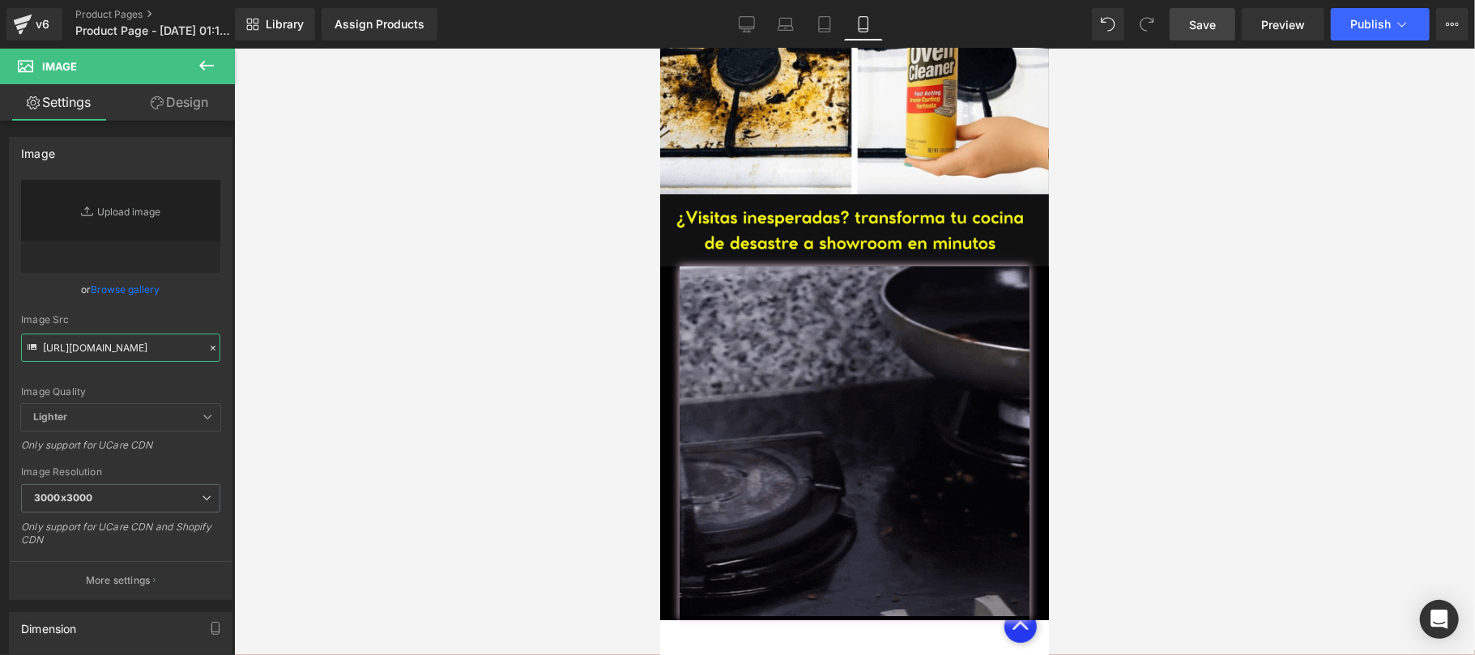
type input "https://media2.giphy.com/media/v1.Y2lkPTc5MGI3NjExZWUxemtoeHFjMGl1bHFjbTdwdXh4d…"
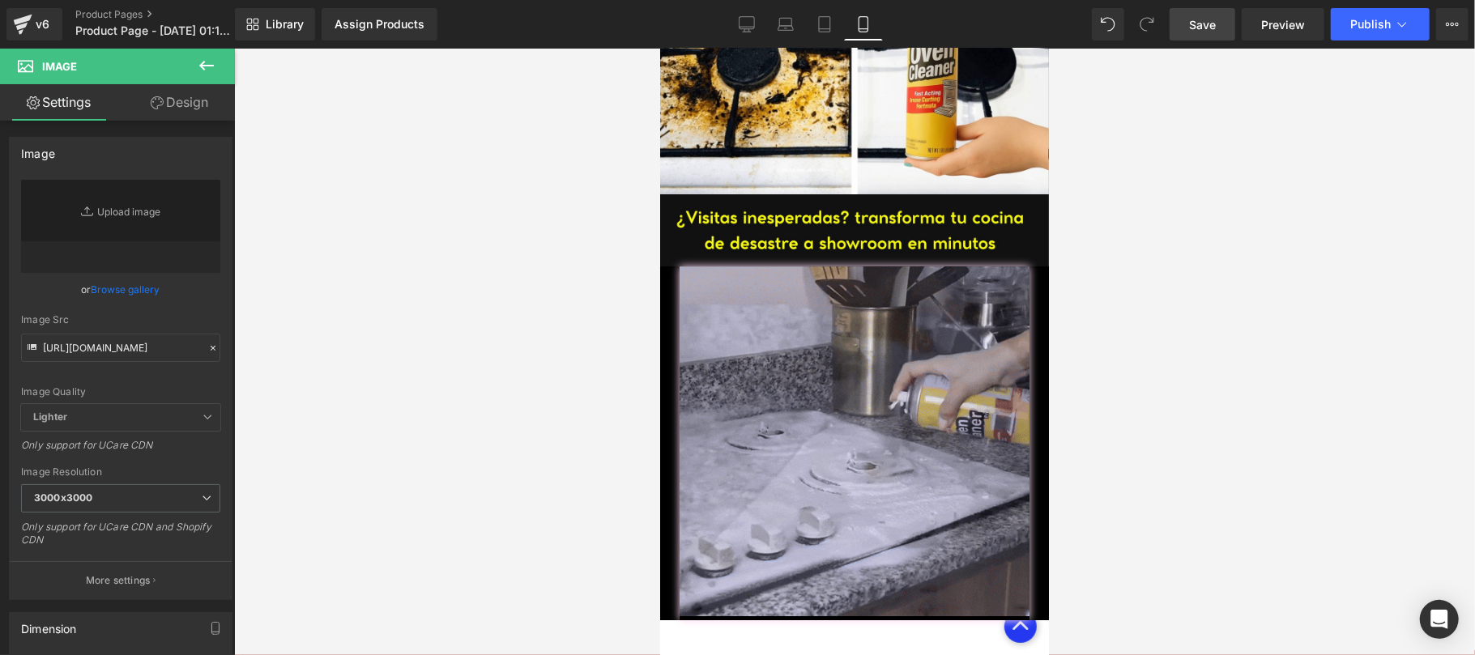
click at [1199, 36] on link "Save" at bounding box center [1203, 24] width 66 height 32
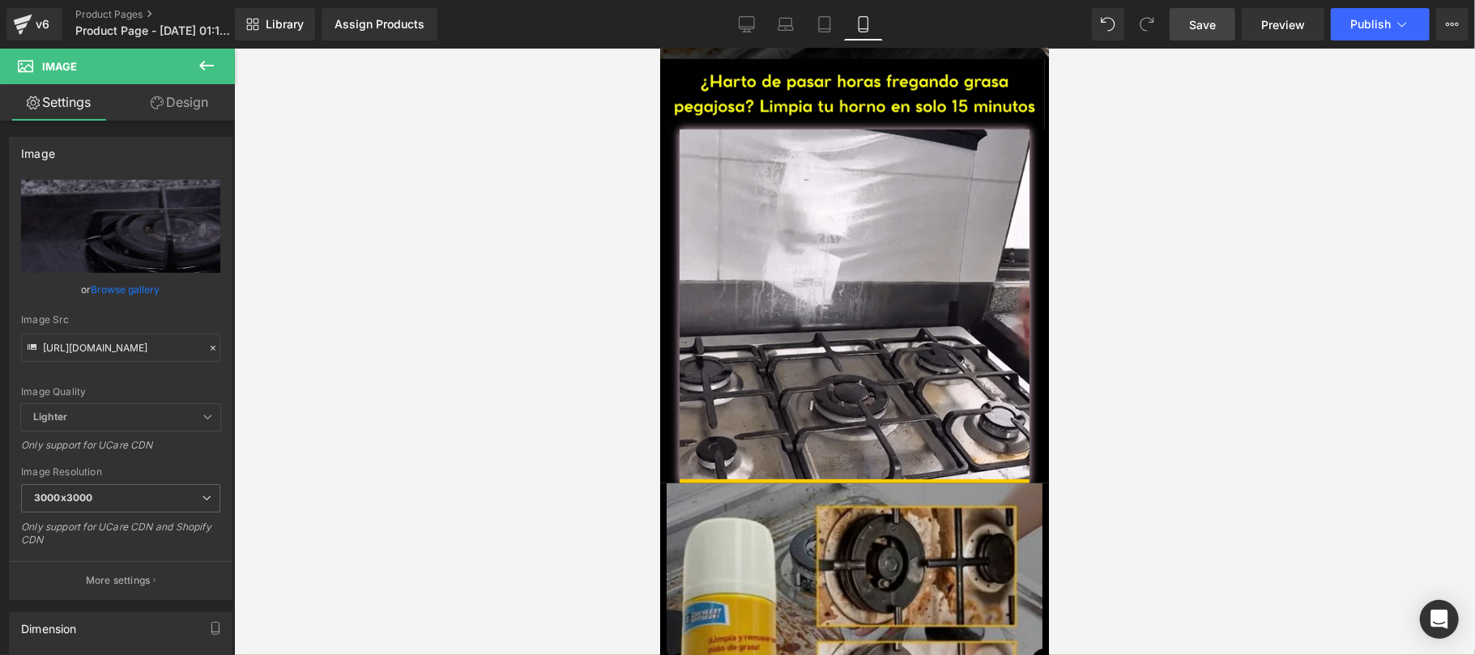
scroll to position [0, 0]
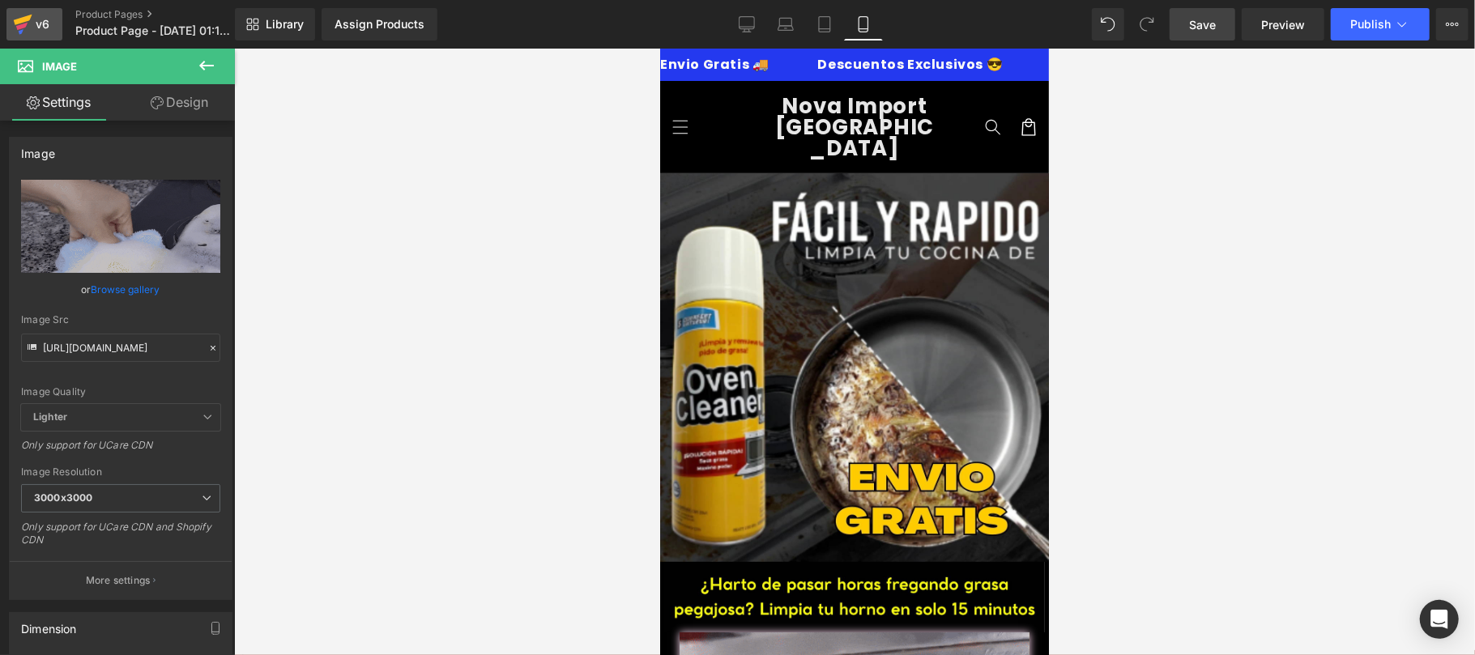
click at [47, 29] on div "v6" at bounding box center [42, 24] width 20 height 21
